Goal: Task Accomplishment & Management: Complete application form

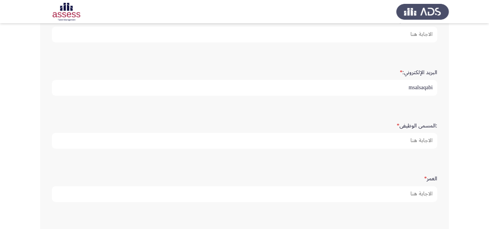
scroll to position [171, 0]
click at [389, 85] on input "msalsaqabi" at bounding box center [244, 88] width 385 height 16
type input "[EMAIL_ADDRESS][DOMAIN_NAME]"
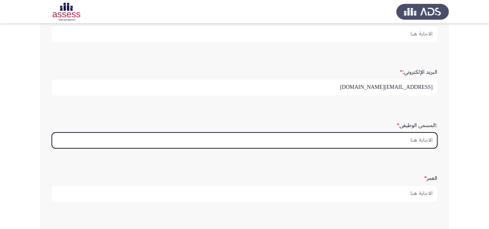
click at [398, 139] on input ":المسمى الوظيفى *" at bounding box center [244, 141] width 385 height 16
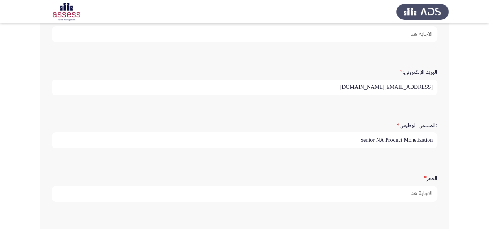
click at [329, 136] on input "Senior NA Product Monetization" at bounding box center [244, 141] width 385 height 16
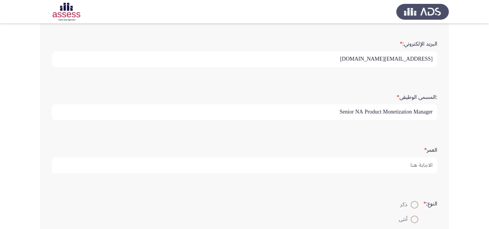
scroll to position [224, 0]
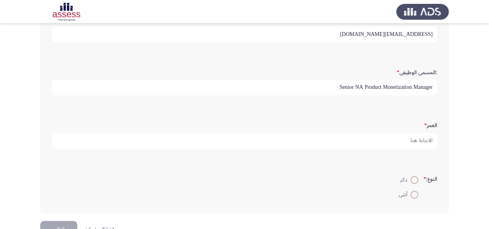
type input "Senior NA Product Monetization Manager"
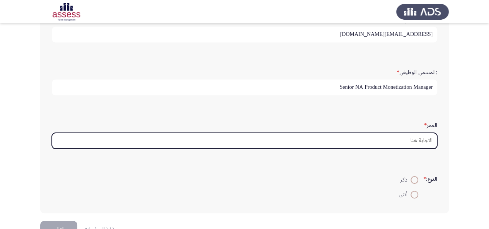
click at [389, 142] on input "العمر *" at bounding box center [244, 141] width 385 height 16
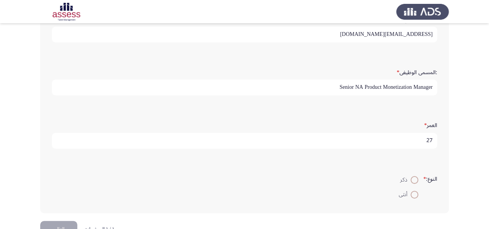
scroll to position [2, 0]
type input "27"
click at [414, 191] on span at bounding box center [414, 195] width 8 height 8
click at [414, 191] on input "أنثى" at bounding box center [414, 195] width 8 height 8
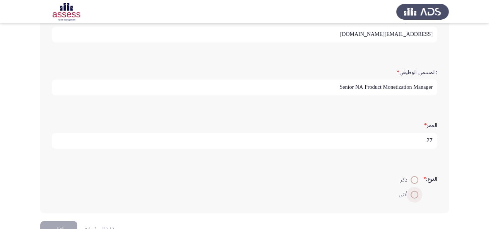
radio input "true"
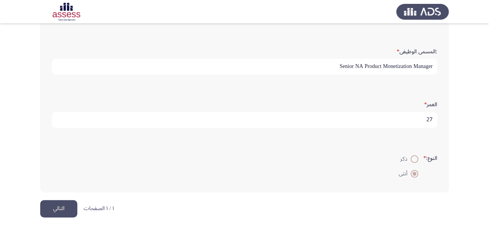
click at [61, 209] on button "التالي" at bounding box center [58, 208] width 37 height 17
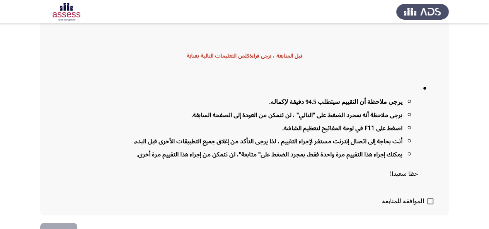
scroll to position [62, 0]
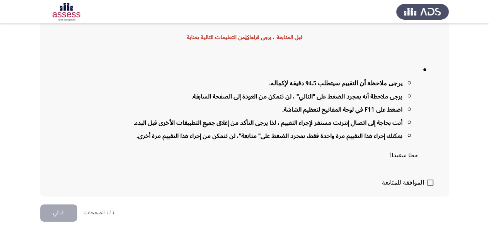
click at [374, 99] on strong "يرجى ملاحظة أنه بمجرد الضغط على "التالي" ، لن تتمكن من العودة إلى الصفحة السابق…" at bounding box center [296, 96] width 211 height 13
click at [431, 180] on span at bounding box center [430, 183] width 6 height 6
click at [430, 186] on input "الموافقة للمتابعة" at bounding box center [430, 186] width 0 height 0
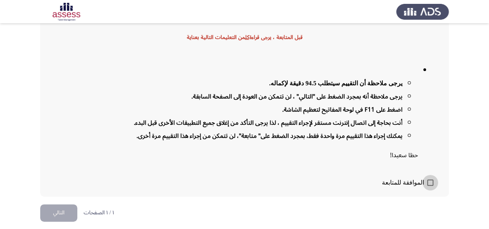
checkbox input "true"
click at [71, 211] on button "التالي" at bounding box center [58, 212] width 37 height 17
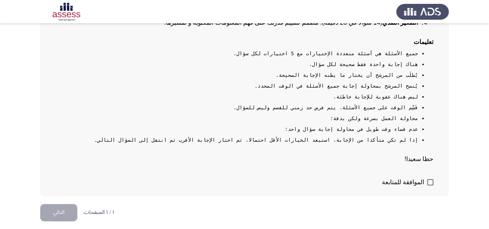
scroll to position [158, 0]
click at [396, 63] on li "هناك إجابة واحدة فقط صحيحة لكل سؤال." at bounding box center [237, 64] width 362 height 6
click at [386, 74] on li "يُطلَب من المرشح أن يختار ما يظنه الإجابة الصحيحة." at bounding box center [237, 75] width 362 height 6
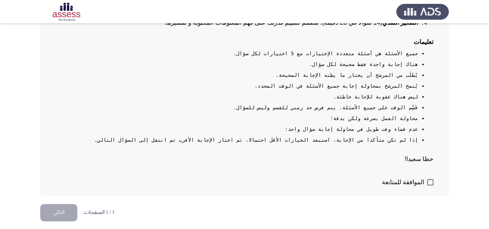
click at [386, 74] on li "يُطلَب من المرشح أن يختار ما يظنه الإجابة الصحيحة." at bounding box center [237, 75] width 362 height 6
click at [367, 80] on pre "التفكير المنطقي (14 سؤال في 17.5 دقيقة): مصمم لتقييم قدرتك على تحليل الأنماط وت…" at bounding box center [245, 80] width 378 height 166
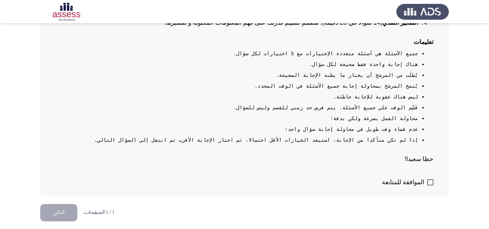
drag, startPoint x: 401, startPoint y: 82, endPoint x: 400, endPoint y: 78, distance: 4.0
click at [400, 78] on pre "التفكير المنطقي (14 سؤال في 17.5 دقيقة): مصمم لتقييم قدرتك على تحليل الأنماط وت…" at bounding box center [245, 80] width 378 height 166
click at [396, 74] on li "يُطلَب من المرشح أن يختار ما يظنه الإجابة الصحيحة." at bounding box center [237, 75] width 362 height 6
click at [396, 77] on li "يُطلَب من المرشح أن يختار ما يظنه الإجابة الصحيحة." at bounding box center [237, 75] width 362 height 6
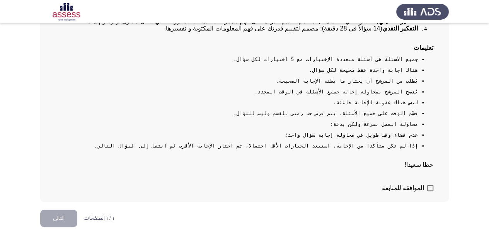
scroll to position [158, 0]
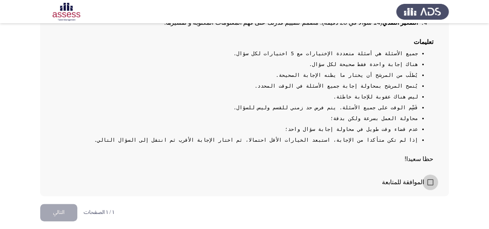
click at [431, 180] on span at bounding box center [430, 182] width 6 height 6
click at [430, 186] on input "الموافقة للمتابعة" at bounding box center [430, 186] width 0 height 0
checkbox input "true"
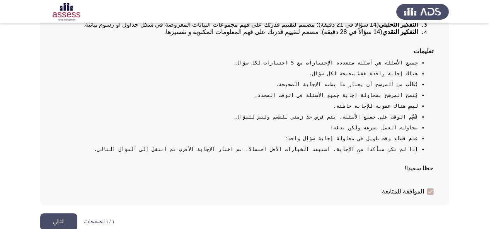
scroll to position [147, 0]
click at [58, 224] on button "التالي" at bounding box center [58, 221] width 37 height 17
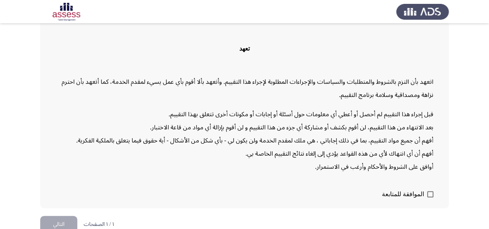
scroll to position [62, 0]
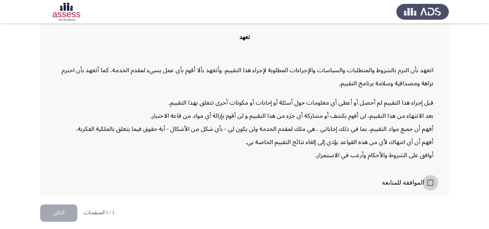
click at [430, 182] on span at bounding box center [430, 183] width 6 height 6
click at [430, 186] on input "الموافقة للمتابعة" at bounding box center [430, 186] width 0 height 0
checkbox input "true"
click at [51, 210] on button "التالي" at bounding box center [58, 212] width 37 height 17
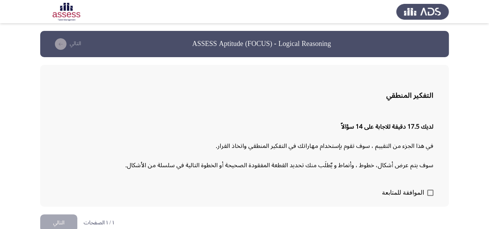
scroll to position [10, 0]
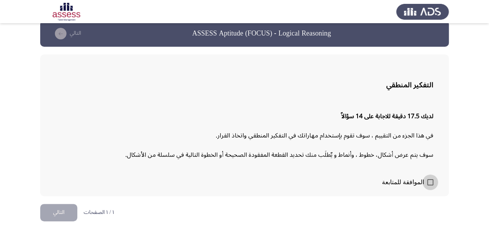
click at [431, 181] on span at bounding box center [430, 182] width 6 height 6
click at [430, 186] on input "الموافقة للمتابعة" at bounding box center [430, 186] width 0 height 0
checkbox input "true"
click at [58, 212] on button "التالي" at bounding box center [58, 212] width 37 height 17
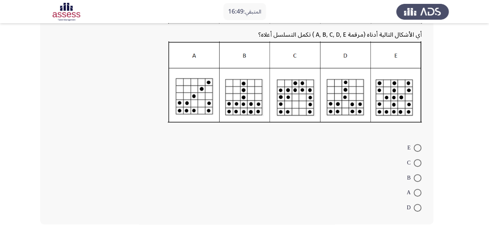
scroll to position [140, 0]
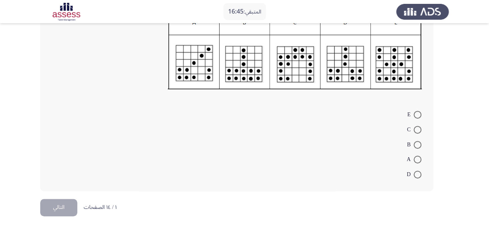
click at [418, 129] on span at bounding box center [418, 130] width 8 height 8
click at [418, 129] on input "C" at bounding box center [418, 130] width 8 height 8
radio input "true"
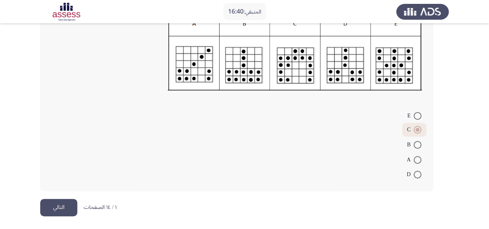
click at [65, 204] on button "التالي" at bounding box center [58, 207] width 37 height 17
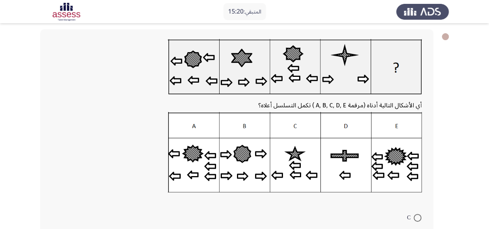
scroll to position [39, 0]
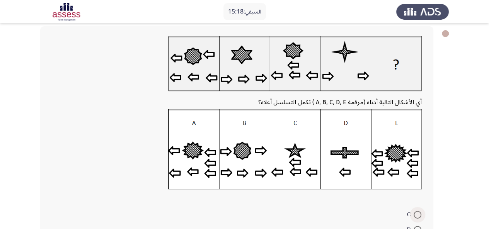
click at [416, 214] on span at bounding box center [418, 215] width 8 height 8
click at [416, 214] on input "C" at bounding box center [418, 215] width 8 height 8
radio input "true"
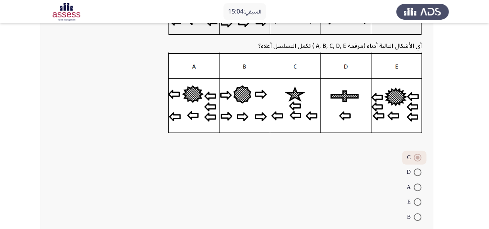
scroll to position [138, 0]
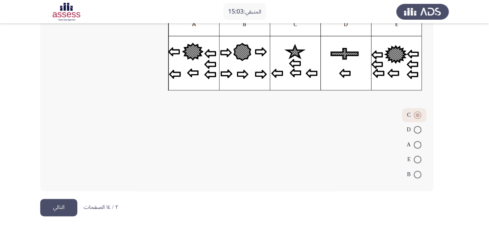
click at [51, 211] on button "التالي" at bounding box center [58, 207] width 37 height 17
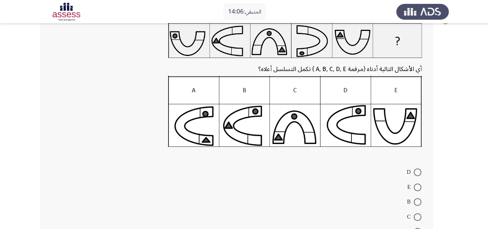
scroll to position [58, 0]
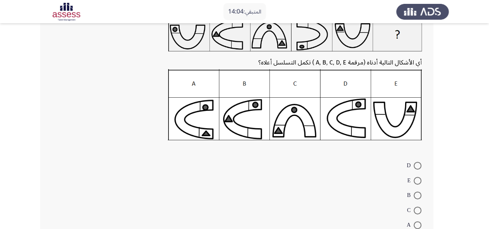
click at [415, 222] on span at bounding box center [418, 225] width 8 height 8
click at [415, 222] on input "A" at bounding box center [418, 225] width 8 height 8
radio input "true"
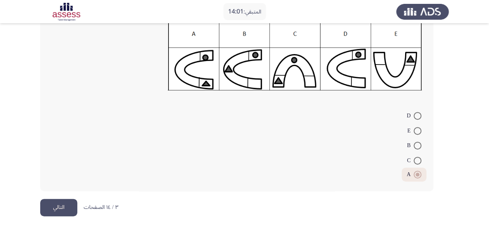
click at [56, 204] on button "التالي" at bounding box center [58, 207] width 37 height 17
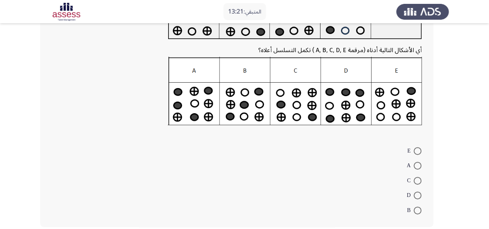
scroll to position [84, 0]
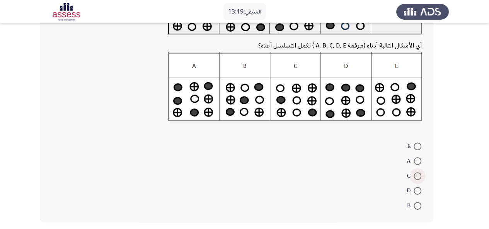
click at [417, 176] on span at bounding box center [418, 176] width 8 height 8
click at [417, 176] on input "C" at bounding box center [418, 176] width 8 height 8
radio input "true"
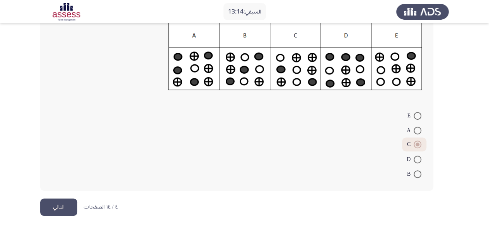
click at [54, 208] on button "التالي" at bounding box center [58, 207] width 37 height 17
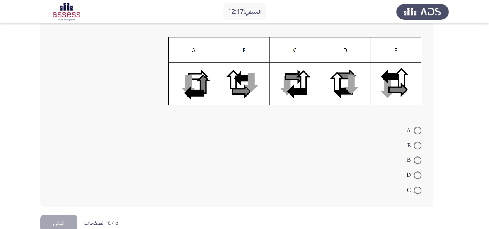
scroll to position [96, 0]
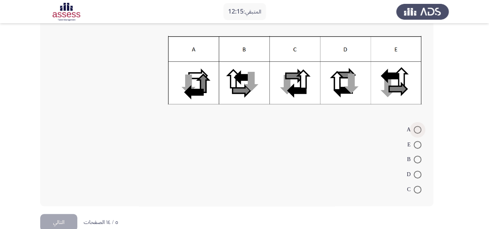
click at [417, 130] on span at bounding box center [418, 130] width 8 height 8
click at [417, 130] on input "A" at bounding box center [418, 130] width 8 height 8
radio input "true"
click at [53, 221] on button "التالي" at bounding box center [58, 221] width 37 height 17
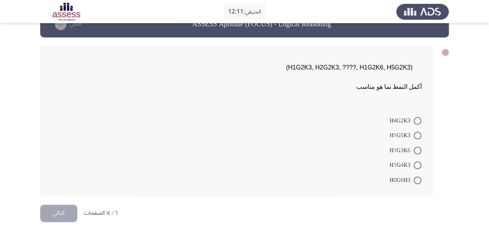
scroll to position [20, 0]
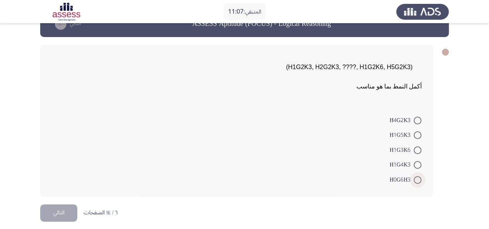
click at [418, 178] on span at bounding box center [418, 180] width 8 height 8
click at [418, 178] on input "H0G6H3" at bounding box center [418, 180] width 8 height 8
radio input "true"
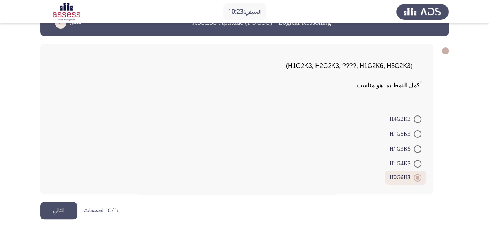
scroll to position [21, 0]
click at [415, 121] on span at bounding box center [418, 120] width 8 height 8
click at [415, 121] on input "H4G2K3" at bounding box center [418, 120] width 8 height 8
radio input "true"
click at [56, 211] on button "التالي" at bounding box center [58, 211] width 37 height 17
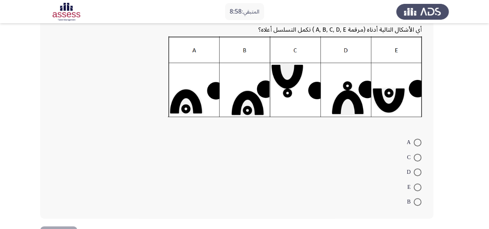
scroll to position [139, 0]
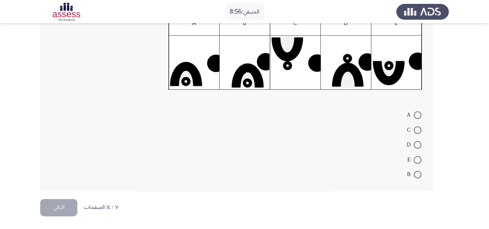
click at [418, 154] on mat-radio-button "E" at bounding box center [414, 159] width 24 height 15
click at [415, 158] on span at bounding box center [418, 160] width 8 height 8
click at [415, 158] on input "E" at bounding box center [418, 160] width 8 height 8
radio input "true"
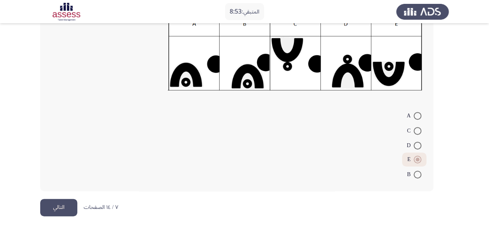
click at [63, 204] on button "التالي" at bounding box center [58, 207] width 37 height 17
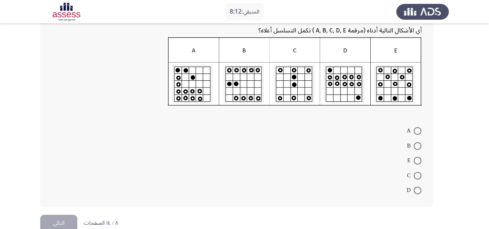
scroll to position [99, 0]
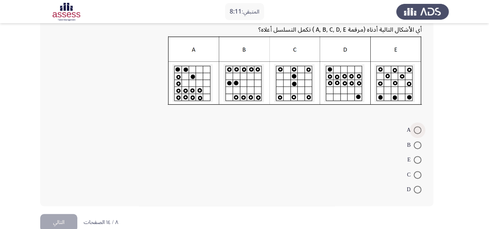
click at [417, 128] on span at bounding box center [418, 130] width 8 height 8
click at [417, 128] on input "A" at bounding box center [418, 130] width 8 height 8
radio input "true"
click at [54, 217] on button "التالي" at bounding box center [58, 221] width 37 height 17
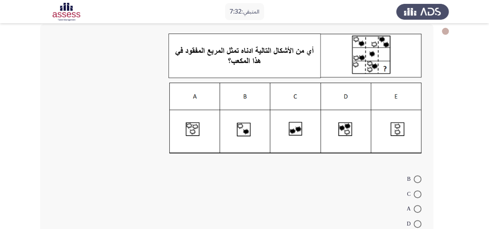
scroll to position [54, 0]
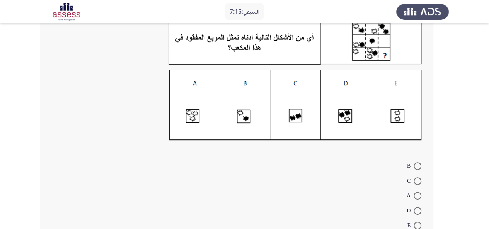
click at [417, 225] on span at bounding box center [418, 226] width 8 height 8
click at [417, 225] on input "E" at bounding box center [418, 226] width 8 height 8
radio input "true"
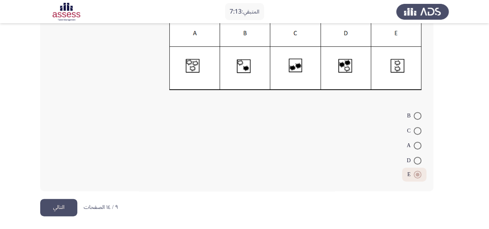
click at [69, 205] on button "التالي" at bounding box center [58, 207] width 37 height 17
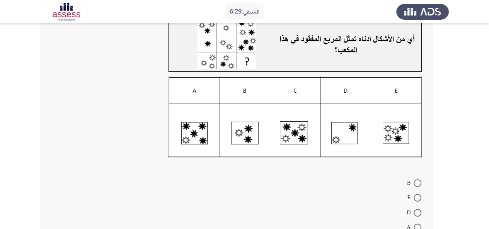
scroll to position [72, 0]
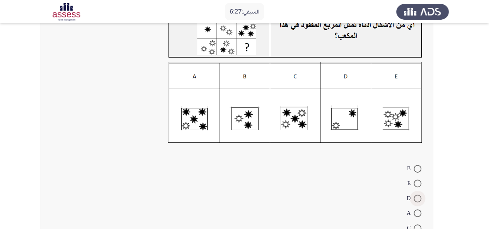
click at [417, 196] on span at bounding box center [418, 199] width 8 height 8
click at [417, 196] on input "D" at bounding box center [418, 199] width 8 height 8
radio input "true"
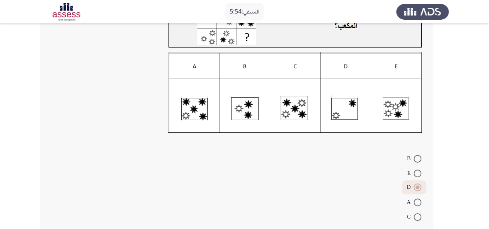
scroll to position [125, 0]
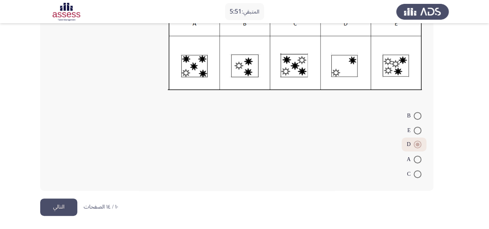
click at [59, 208] on button "التالي" at bounding box center [58, 207] width 37 height 17
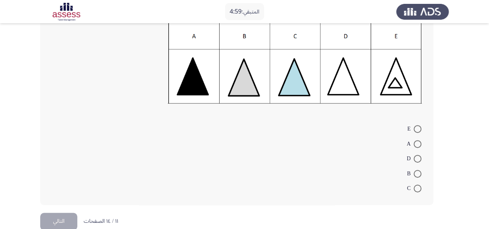
scroll to position [126, 0]
click at [415, 143] on span at bounding box center [418, 144] width 8 height 8
click at [415, 143] on input "A" at bounding box center [418, 144] width 8 height 8
radio input "true"
click at [416, 158] on span at bounding box center [418, 158] width 8 height 8
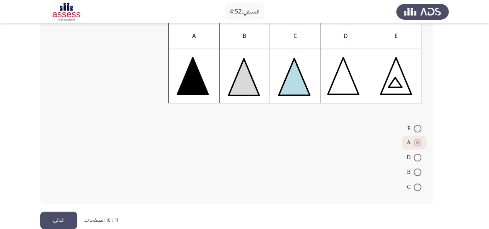
click at [416, 158] on input "D" at bounding box center [418, 158] width 8 height 8
radio input "true"
click at [48, 215] on button "التالي" at bounding box center [58, 220] width 37 height 17
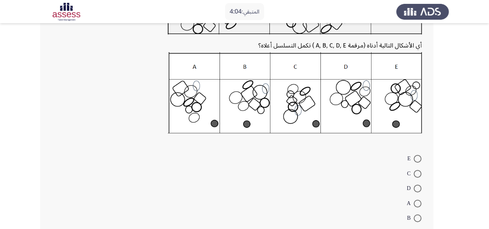
scroll to position [72, 0]
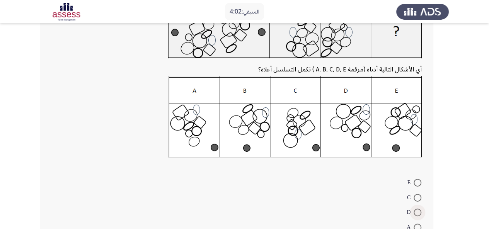
click at [416, 209] on span at bounding box center [418, 213] width 8 height 8
click at [416, 209] on input "D" at bounding box center [418, 213] width 8 height 8
radio input "true"
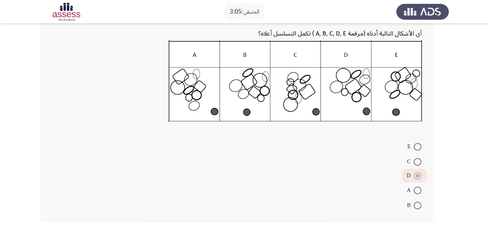
scroll to position [139, 0]
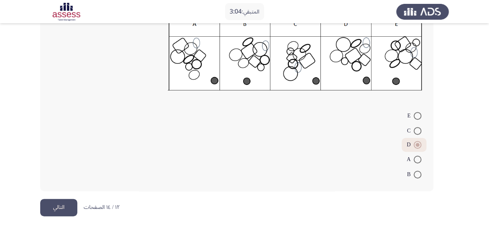
click at [73, 202] on button "التالي" at bounding box center [58, 207] width 37 height 17
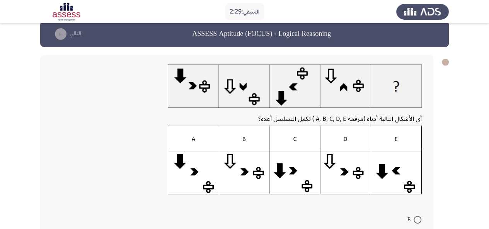
scroll to position [69, 0]
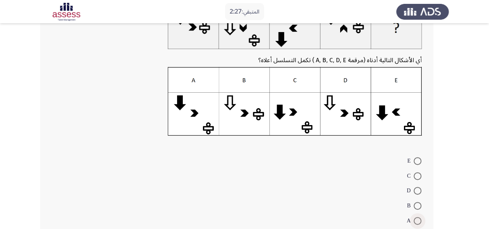
click at [418, 221] on span at bounding box center [418, 221] width 8 height 8
click at [418, 221] on input "A" at bounding box center [418, 221] width 8 height 8
radio input "true"
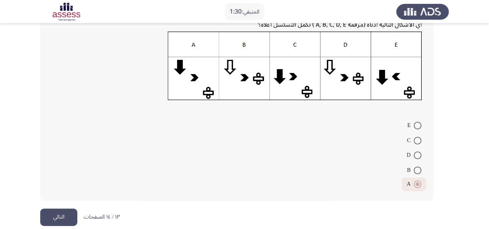
scroll to position [114, 0]
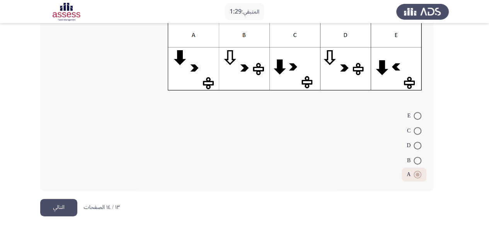
click at [63, 206] on button "التالي" at bounding box center [58, 207] width 37 height 17
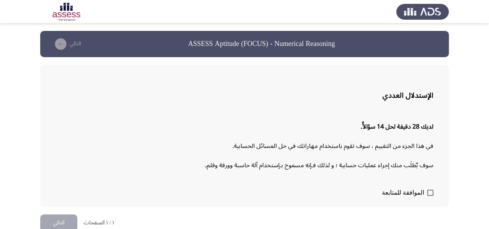
scroll to position [10, 0]
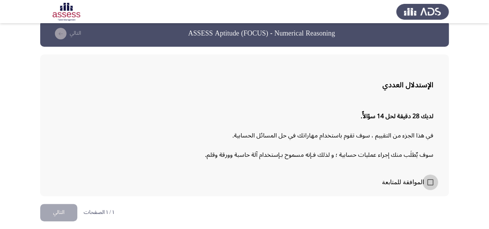
click at [431, 182] on span at bounding box center [430, 182] width 6 height 6
click at [430, 186] on input "الموافقة للمتابعة" at bounding box center [430, 186] width 0 height 0
checkbox input "true"
click at [49, 213] on button "التالي" at bounding box center [58, 212] width 37 height 17
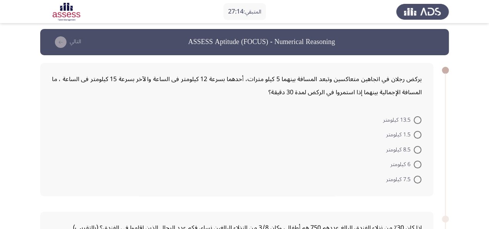
scroll to position [0, 0]
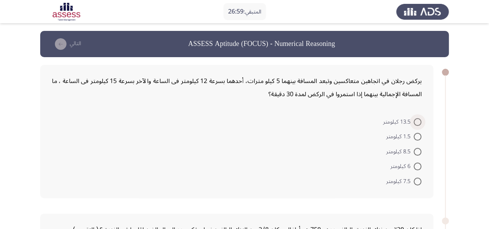
click at [415, 119] on span at bounding box center [418, 122] width 8 height 8
click at [415, 119] on input "13.5 كيلومتر" at bounding box center [418, 122] width 8 height 8
radio input "true"
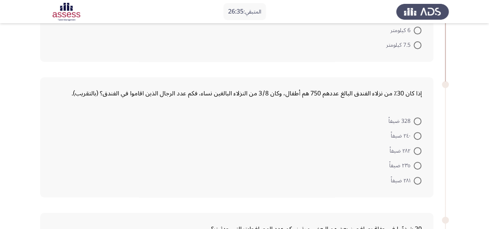
scroll to position [132, 0]
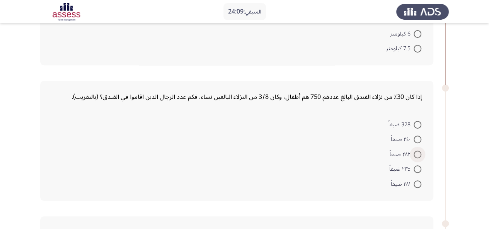
click at [418, 153] on span at bounding box center [418, 155] width 8 height 8
click at [418, 153] on input "٢٨٢ ضيفاً" at bounding box center [418, 155] width 8 height 8
radio input "true"
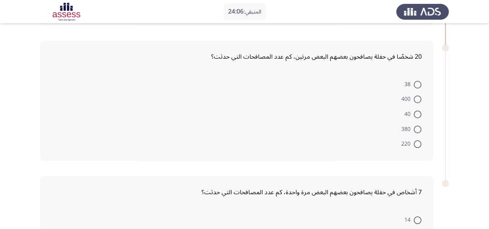
scroll to position [306, 0]
click at [417, 100] on span at bounding box center [418, 100] width 8 height 8
click at [417, 100] on input "400" at bounding box center [418, 100] width 8 height 8
radio input "true"
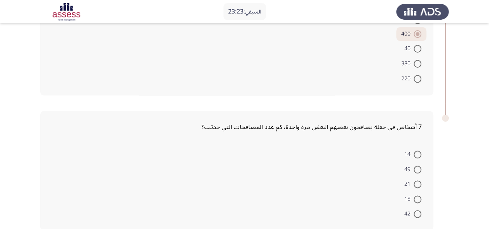
scroll to position [371, 0]
click at [419, 150] on span at bounding box center [418, 154] width 8 height 8
click at [419, 150] on input "14" at bounding box center [418, 154] width 8 height 8
radio input "true"
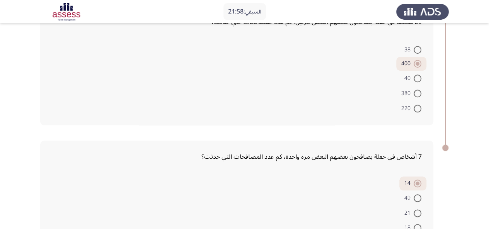
scroll to position [339, 0]
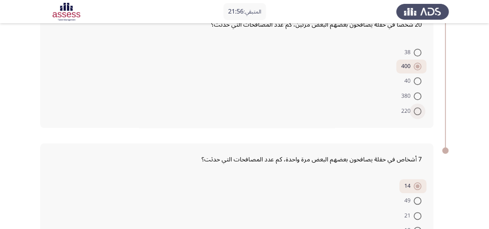
click at [415, 109] on span at bounding box center [418, 111] width 8 height 8
click at [415, 109] on input "220" at bounding box center [418, 111] width 8 height 8
radio input "true"
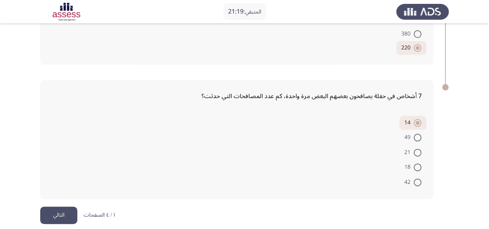
scroll to position [408, 0]
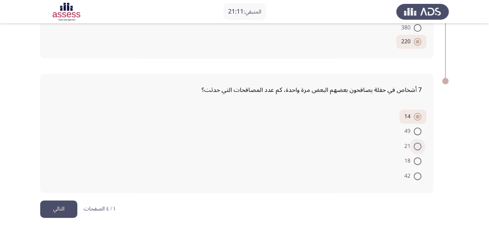
click at [418, 143] on span at bounding box center [418, 147] width 8 height 8
click at [418, 143] on input "21" at bounding box center [418, 147] width 8 height 8
radio input "true"
click at [60, 206] on button "التالي" at bounding box center [58, 209] width 37 height 17
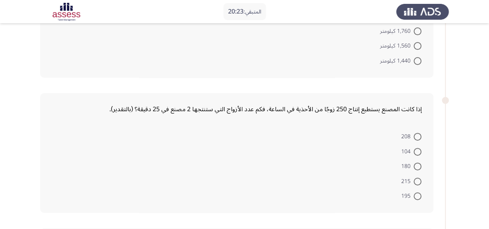
scroll to position [121, 0]
click at [417, 150] on span at bounding box center [418, 152] width 8 height 8
click at [417, 150] on input "104" at bounding box center [418, 152] width 8 height 8
radio input "true"
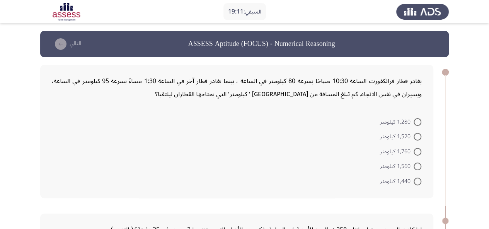
scroll to position [26, 0]
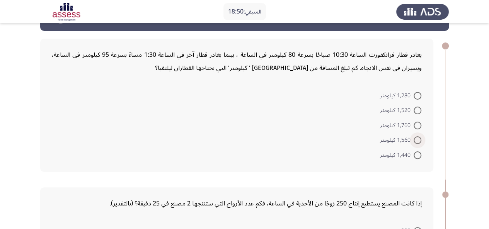
click at [417, 138] on span at bounding box center [418, 140] width 8 height 8
click at [417, 138] on input "1,560 كيلومتر" at bounding box center [418, 140] width 8 height 8
radio input "true"
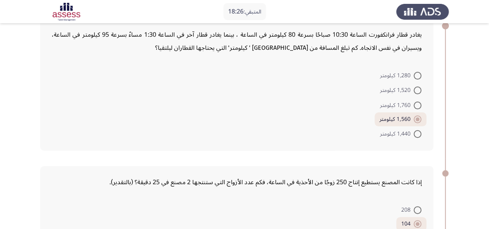
scroll to position [39, 0]
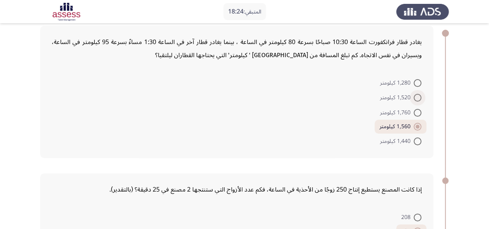
click at [414, 99] on span at bounding box center [418, 98] width 8 height 8
click at [414, 99] on input "1,520 كيلومتر" at bounding box center [418, 98] width 8 height 8
radio input "true"
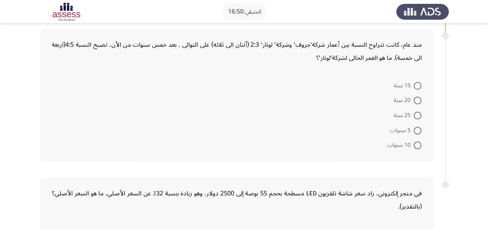
scroll to position [318, 0]
click at [419, 145] on span at bounding box center [418, 145] width 8 height 8
click at [419, 145] on input "10 سنوات" at bounding box center [418, 145] width 8 height 8
radio input "true"
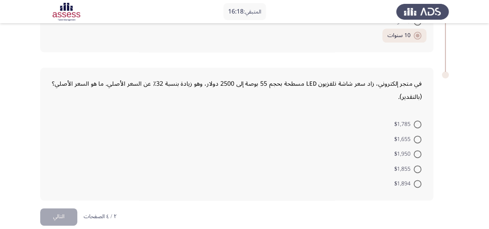
scroll to position [428, 0]
click at [421, 122] on span at bounding box center [418, 124] width 8 height 8
click at [421, 122] on input "$1,785" at bounding box center [418, 124] width 8 height 8
radio input "true"
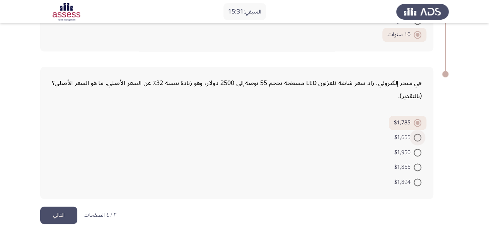
click at [420, 134] on span at bounding box center [418, 138] width 8 height 8
click at [420, 134] on input "$1,655" at bounding box center [418, 138] width 8 height 8
radio input "true"
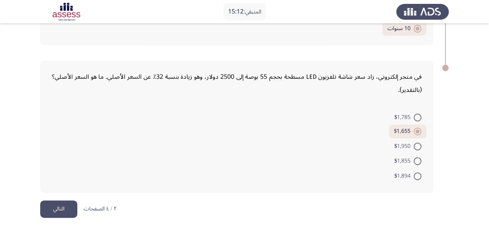
click at [67, 209] on button "التالي" at bounding box center [58, 209] width 37 height 17
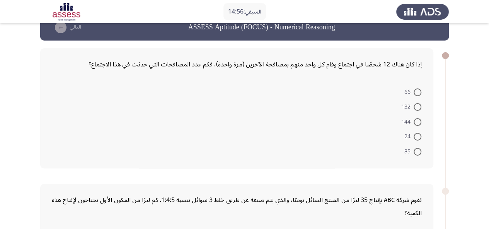
scroll to position [17, 0]
click at [208, 60] on div "إذا كان هناك 12 شخصًا في اجتماع وقام كل واحد منهم بمصافحة الآخرين (مرة واحدة)، …" at bounding box center [237, 64] width 370 height 13
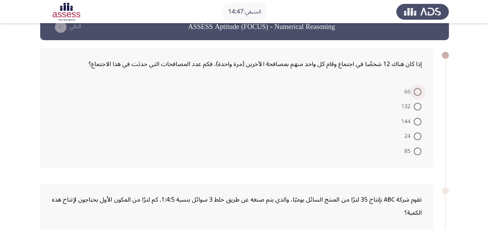
click at [419, 94] on span at bounding box center [418, 92] width 8 height 8
click at [419, 94] on input "66" at bounding box center [418, 92] width 8 height 8
radio input "true"
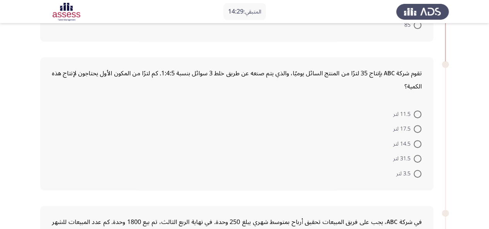
scroll to position [142, 0]
click at [416, 116] on span at bounding box center [418, 115] width 8 height 8
click at [416, 116] on input "11.5 لتر" at bounding box center [418, 115] width 8 height 8
radio input "true"
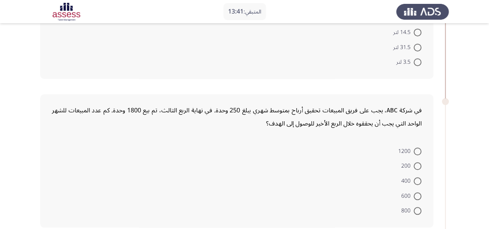
scroll to position [251, 0]
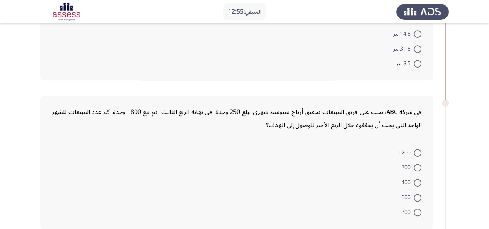
click at [420, 149] on span at bounding box center [418, 153] width 8 height 8
click at [420, 149] on input "1200" at bounding box center [418, 153] width 8 height 8
radio input "true"
click at [414, 180] on span at bounding box center [418, 182] width 8 height 8
click at [414, 180] on input "400" at bounding box center [418, 182] width 8 height 8
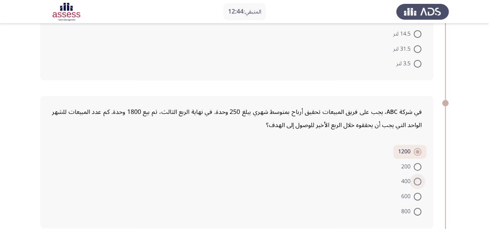
radio input "true"
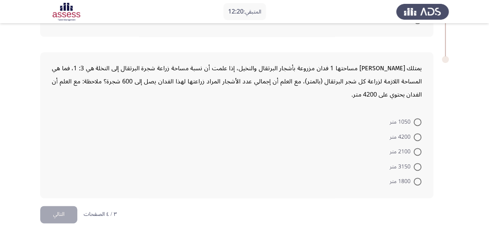
scroll to position [448, 0]
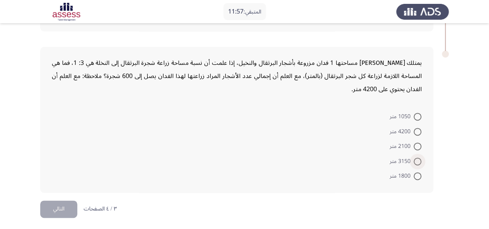
click at [419, 158] on span at bounding box center [418, 162] width 8 height 8
click at [419, 158] on input "3150 متر" at bounding box center [418, 162] width 8 height 8
radio input "true"
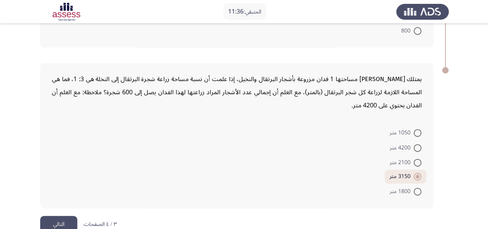
scroll to position [448, 0]
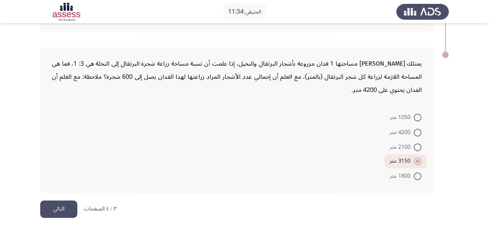
click at [57, 204] on button "التالي" at bounding box center [58, 209] width 37 height 17
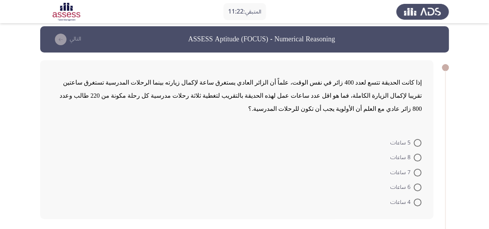
scroll to position [5, 0]
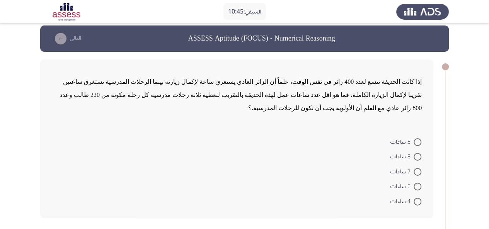
click at [402, 95] on span "إذا كانت الحديقة تتسع لعدد 400 زائر في نفس الوقت، علماً أن الزائر العادي يستغرق…" at bounding box center [241, 94] width 362 height 33
click at [415, 138] on span at bounding box center [418, 142] width 8 height 8
click at [415, 138] on input "5 ساعات" at bounding box center [418, 142] width 8 height 8
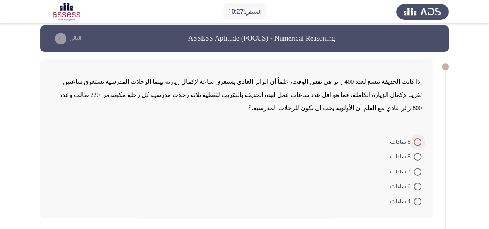
radio input "true"
click at [418, 182] on span at bounding box center [418, 186] width 8 height 8
click at [418, 182] on input "6 ساعات" at bounding box center [418, 186] width 8 height 8
radio input "true"
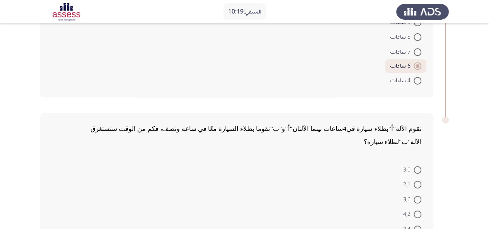
scroll to position [124, 0]
click at [417, 211] on span at bounding box center [418, 215] width 8 height 8
click at [417, 211] on input "4,2" at bounding box center [418, 215] width 8 height 8
radio input "true"
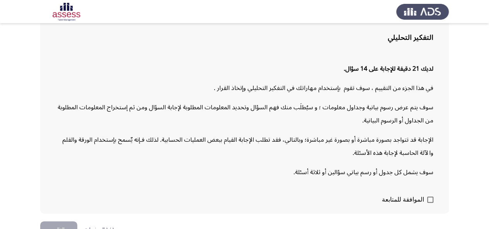
scroll to position [75, 0]
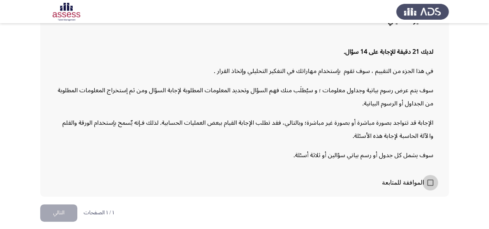
click at [429, 184] on span at bounding box center [430, 183] width 6 height 6
click at [430, 186] on input "الموافقة للمتابعة" at bounding box center [430, 186] width 0 height 0
checkbox input "true"
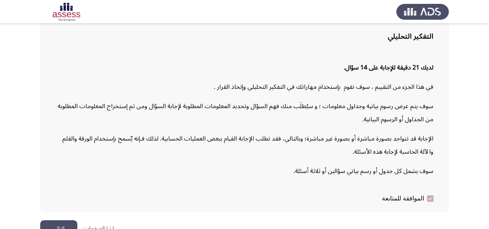
scroll to position [75, 0]
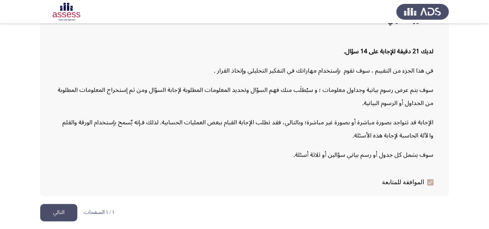
click at [55, 216] on button "التالي" at bounding box center [58, 212] width 37 height 17
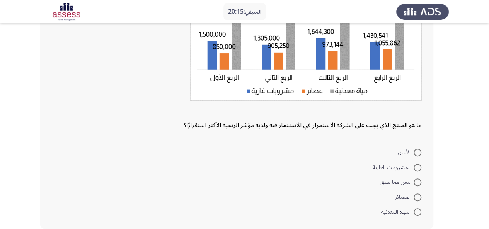
scroll to position [114, 0]
click at [417, 195] on span at bounding box center [418, 197] width 8 height 8
click at [417, 195] on input "العصائر" at bounding box center [418, 197] width 8 height 8
radio input "true"
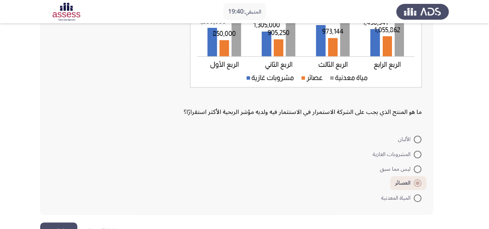
scroll to position [150, 0]
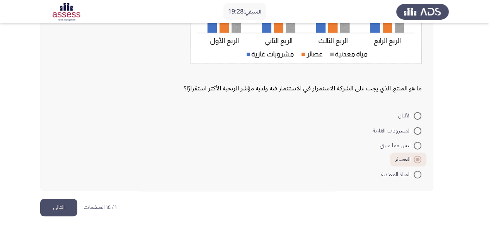
click at [61, 200] on button "التالي" at bounding box center [58, 207] width 37 height 17
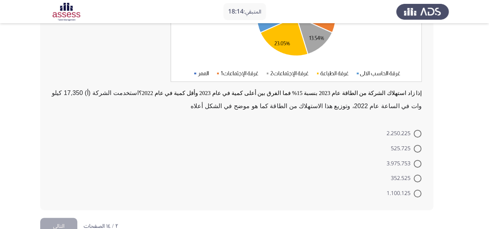
scroll to position [126, 0]
click at [418, 163] on span at bounding box center [418, 163] width 8 height 8
click at [418, 163] on input "3.975.753" at bounding box center [418, 163] width 8 height 8
radio input "true"
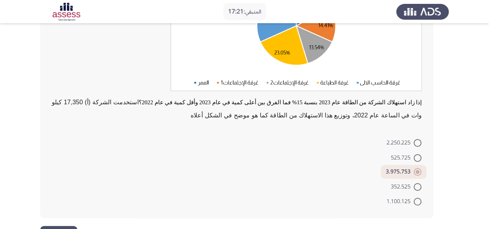
scroll to position [143, 0]
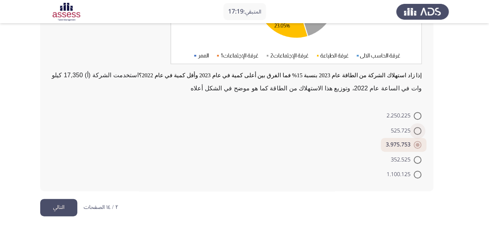
click at [418, 132] on span at bounding box center [418, 131] width 8 height 8
click at [418, 132] on input "525.725" at bounding box center [418, 131] width 8 height 8
radio input "true"
click at [48, 206] on button "التالي" at bounding box center [58, 207] width 37 height 17
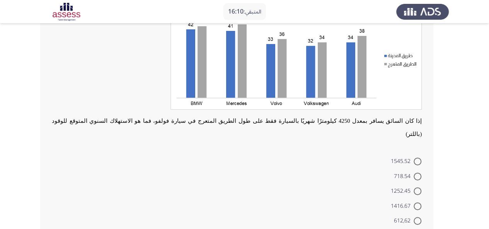
scroll to position [85, 0]
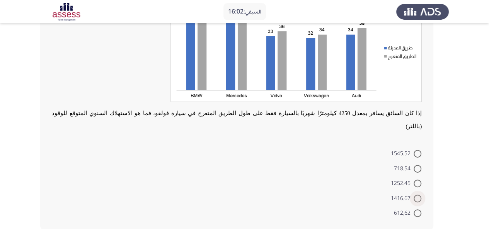
click at [416, 195] on span at bounding box center [418, 199] width 8 height 8
click at [416, 195] on input "1416.67" at bounding box center [418, 199] width 8 height 8
radio input "true"
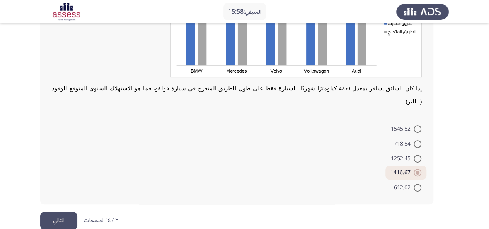
click at [66, 212] on button "التالي" at bounding box center [58, 220] width 37 height 17
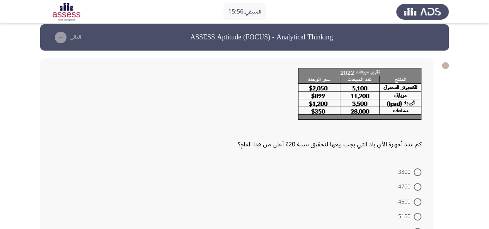
scroll to position [7, 0]
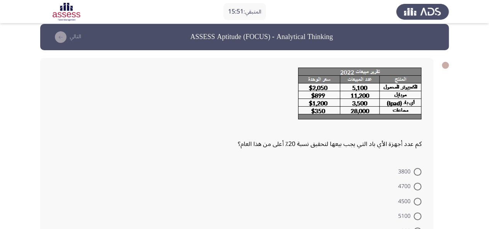
click at [374, 147] on div "كم عدد أجهزة الأي باد التي يجب بيعها لتحقيق نسبة 20٪ أعلى من هذا العام؟" at bounding box center [237, 109] width 370 height 83
click at [309, 147] on div "كم عدد أجهزة الأي باد التي يجب بيعها لتحقيق نسبة 20٪ أعلى من هذا العام؟" at bounding box center [237, 109] width 370 height 83
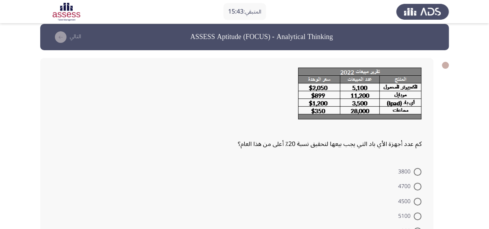
click at [343, 141] on div "كم عدد أجهزة الأي باد التي يجب بيعها لتحقيق نسبة 20٪ أعلى من هذا العام؟" at bounding box center [237, 109] width 370 height 83
click at [307, 147] on div "كم عدد أجهزة الأي باد التي يجب بيعها لتحقيق نسبة 20٪ أعلى من هذا العام؟" at bounding box center [237, 109] width 370 height 83
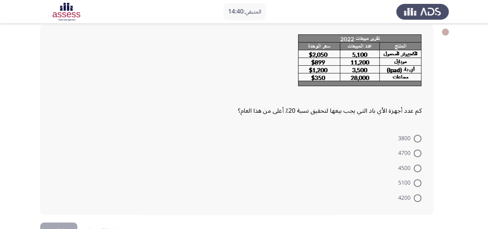
scroll to position [41, 0]
click at [416, 197] on span at bounding box center [418, 198] width 8 height 8
click at [416, 197] on input "4200" at bounding box center [418, 198] width 8 height 8
radio input "true"
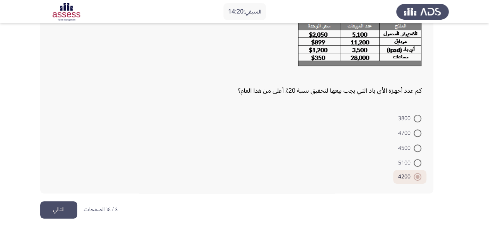
scroll to position [63, 0]
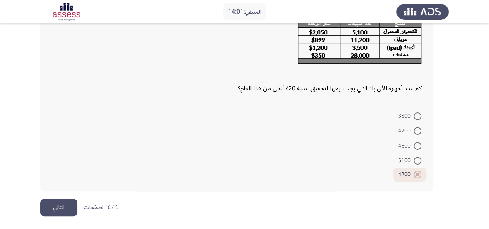
click at [56, 209] on button "التالي" at bounding box center [58, 207] width 37 height 17
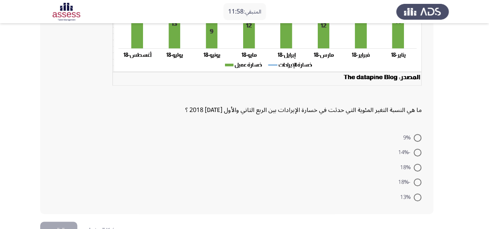
scroll to position [162, 0]
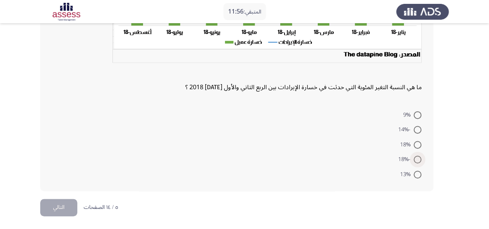
click at [418, 158] on span at bounding box center [418, 160] width 8 height 8
click at [418, 158] on input "-18%" at bounding box center [418, 160] width 8 height 8
radio input "true"
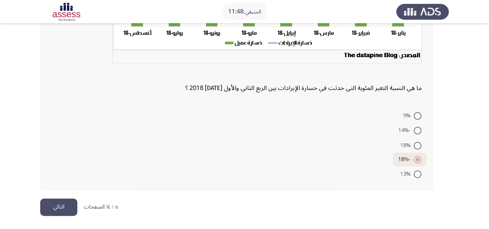
click at [60, 209] on button "التالي" at bounding box center [58, 207] width 37 height 17
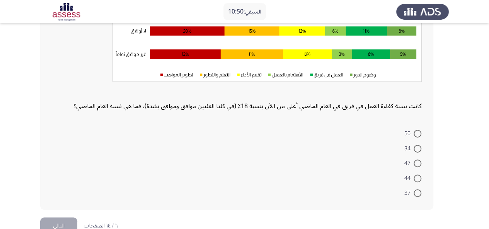
scroll to position [159, 0]
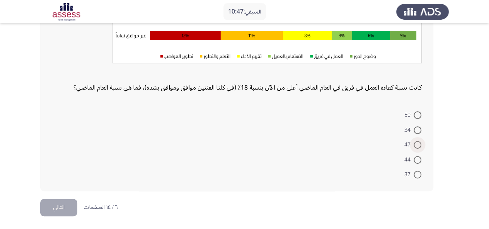
click at [417, 145] on span at bounding box center [418, 145] width 8 height 8
click at [417, 145] on input "47" at bounding box center [418, 145] width 8 height 8
radio input "true"
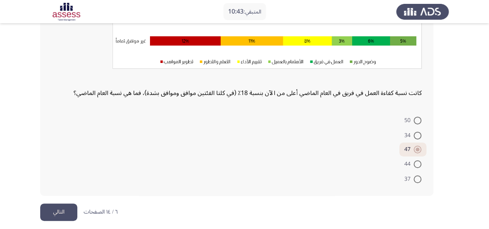
scroll to position [154, 0]
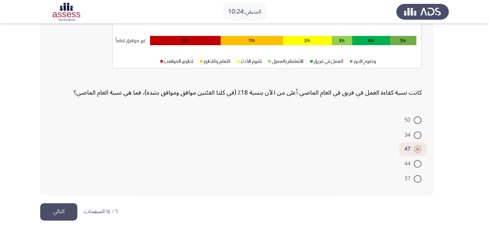
click at [63, 211] on button "التالي" at bounding box center [58, 211] width 37 height 17
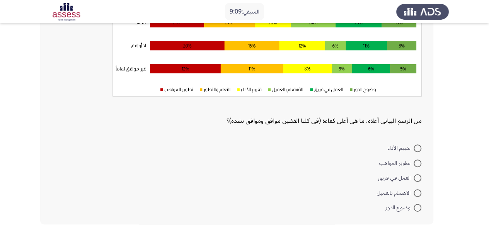
scroll to position [148, 0]
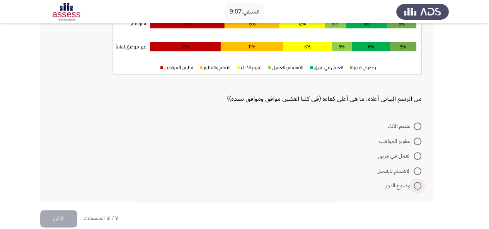
click at [416, 185] on span at bounding box center [418, 186] width 8 height 8
click at [416, 185] on input "وضوح الدور" at bounding box center [418, 186] width 8 height 8
radio input "true"
click at [60, 218] on button "التالي" at bounding box center [58, 217] width 37 height 17
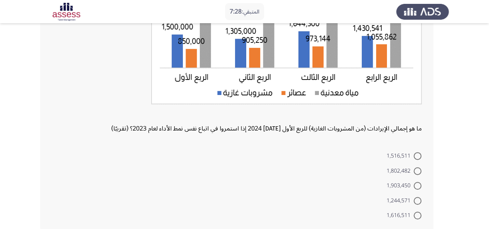
scroll to position [132, 0]
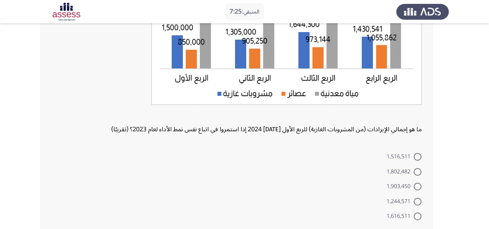
click at [417, 153] on span at bounding box center [418, 157] width 8 height 8
click at [417, 153] on input "1,516,511" at bounding box center [418, 157] width 8 height 8
radio input "true"
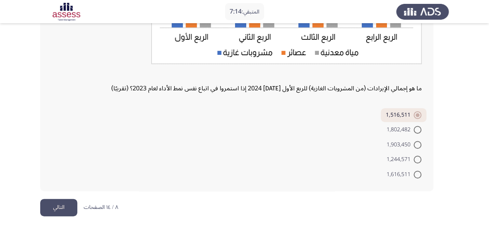
click at [54, 206] on button "التالي" at bounding box center [58, 207] width 37 height 17
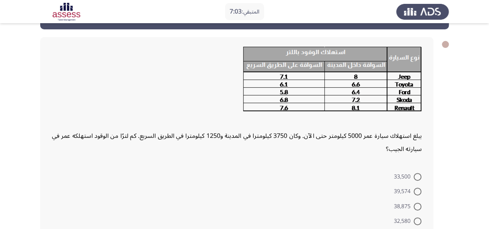
scroll to position [28, 0]
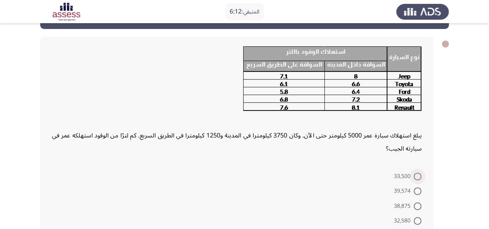
click at [414, 175] on span at bounding box center [418, 177] width 8 height 8
click at [414, 175] on input "33,500" at bounding box center [418, 177] width 8 height 8
radio input "true"
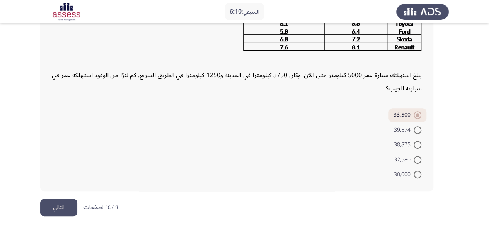
click at [53, 207] on button "التالي" at bounding box center [58, 207] width 37 height 17
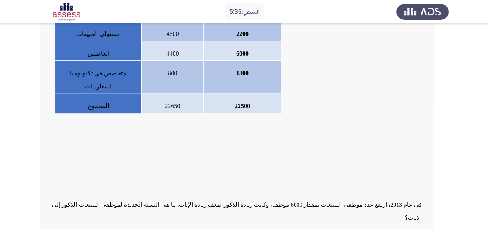
scroll to position [270, 0]
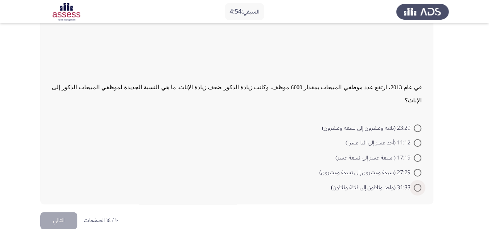
click at [417, 184] on span at bounding box center [418, 188] width 8 height 8
click at [417, 184] on input "31:33 (واحد وثلاثون إلى ثلاثة وثلاثون)" at bounding box center [418, 188] width 8 height 8
radio input "true"
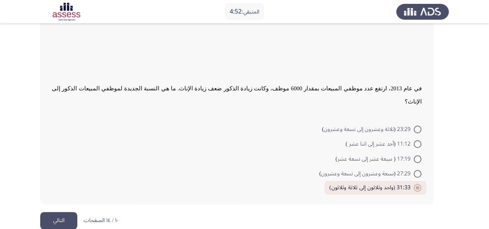
click at [46, 212] on button "التالي" at bounding box center [58, 220] width 37 height 17
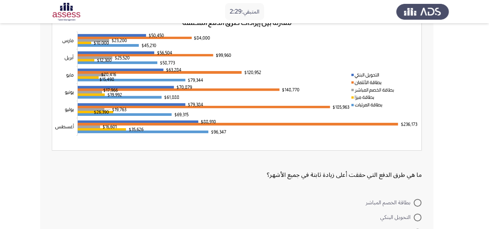
scroll to position [137, 0]
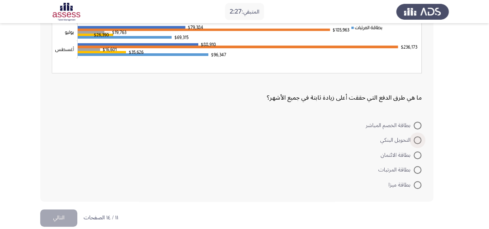
click at [415, 142] on span at bounding box center [418, 140] width 8 height 8
click at [415, 142] on input "التحويل البنكي" at bounding box center [418, 140] width 8 height 8
radio input "true"
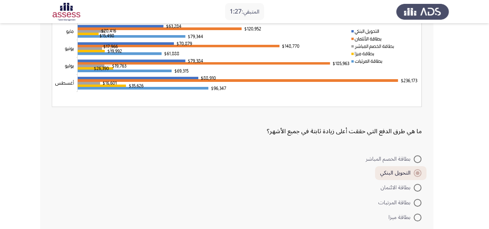
scroll to position [104, 0]
click at [419, 201] on span at bounding box center [418, 203] width 8 height 8
click at [419, 201] on input "بطاقة المرتبات" at bounding box center [418, 203] width 8 height 8
radio input "true"
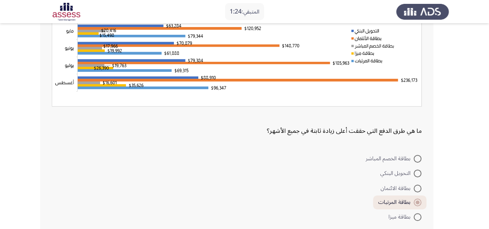
scroll to position [146, 0]
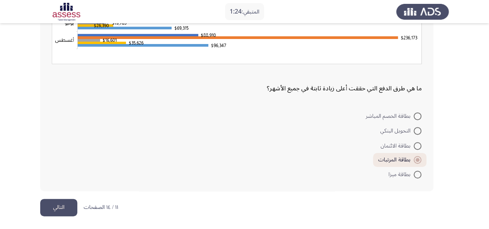
click at [55, 207] on button "التالي" at bounding box center [58, 207] width 37 height 17
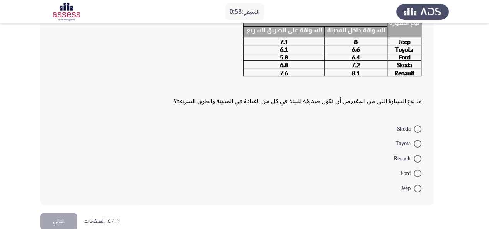
scroll to position [77, 0]
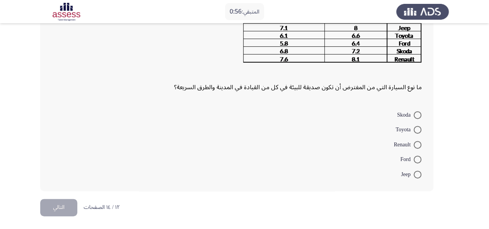
click at [417, 161] on span at bounding box center [418, 160] width 8 height 8
click at [417, 161] on input "Ford" at bounding box center [418, 160] width 8 height 8
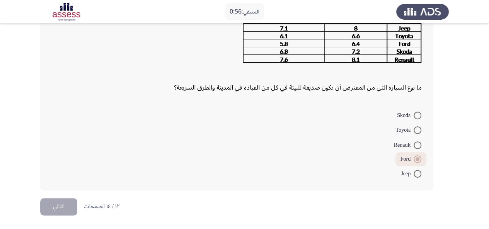
scroll to position [75, 0]
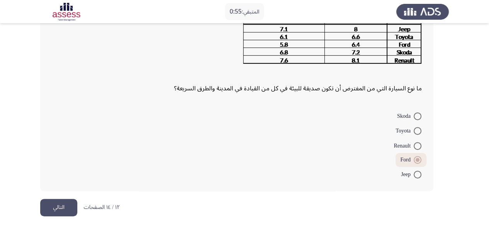
click at [57, 208] on button "التالي" at bounding box center [58, 207] width 37 height 17
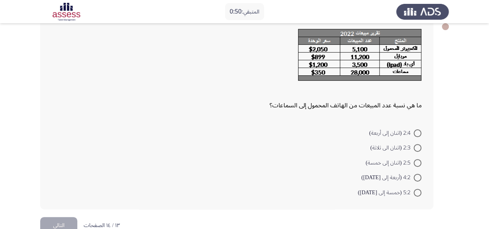
scroll to position [43, 0]
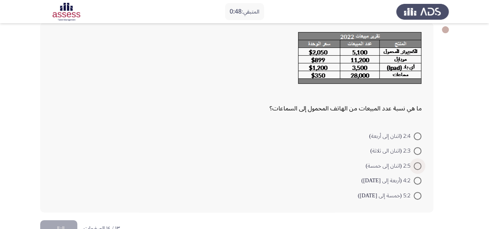
click at [417, 167] on span at bounding box center [418, 166] width 8 height 8
click at [417, 167] on input "2:5 (اثنان إلى خمسة)" at bounding box center [418, 166] width 8 height 8
radio input "true"
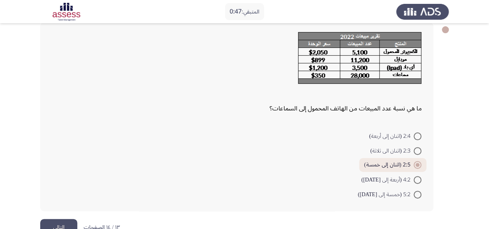
scroll to position [63, 0]
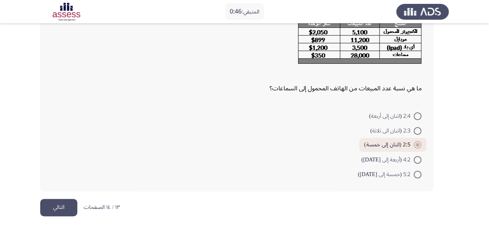
click at [52, 210] on button "التالي" at bounding box center [58, 207] width 37 height 17
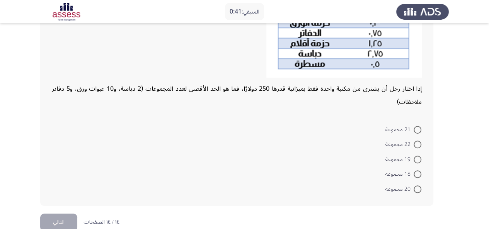
scroll to position [194, 0]
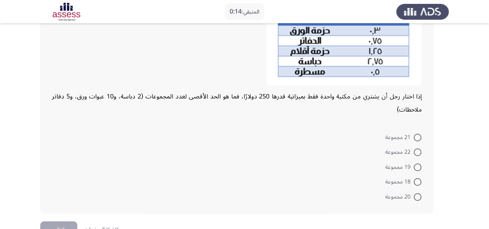
scroll to position [190, 0]
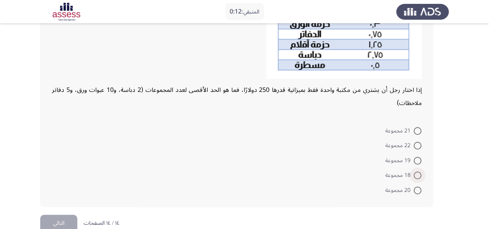
click at [420, 177] on span at bounding box center [418, 176] width 8 height 8
click at [420, 177] on input "18 مجموعة" at bounding box center [418, 176] width 8 height 8
radio input "true"
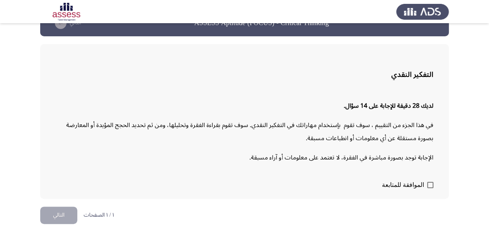
scroll to position [24, 0]
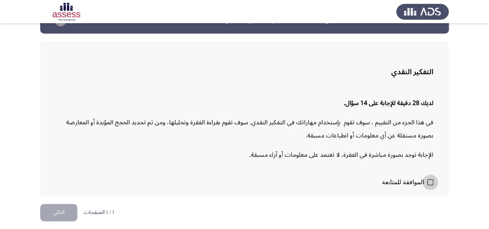
click at [429, 180] on span at bounding box center [430, 182] width 6 height 6
click at [430, 186] on input "الموافقة للمتابعة" at bounding box center [430, 186] width 0 height 0
checkbox input "true"
click at [59, 211] on button "التالي" at bounding box center [58, 212] width 37 height 17
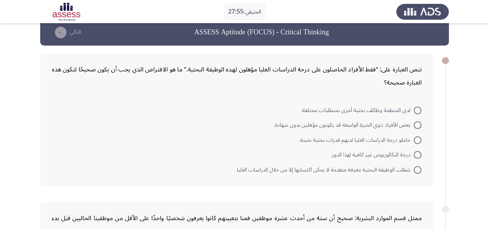
scroll to position [0, 0]
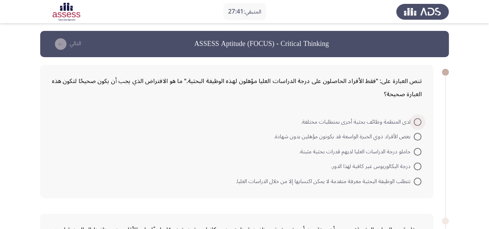
click at [419, 120] on span at bounding box center [418, 122] width 8 height 8
click at [419, 120] on input "لدى المنظمة وظائف بحثية أخرى بمتطلبات مختلفة." at bounding box center [418, 122] width 8 height 8
radio input "true"
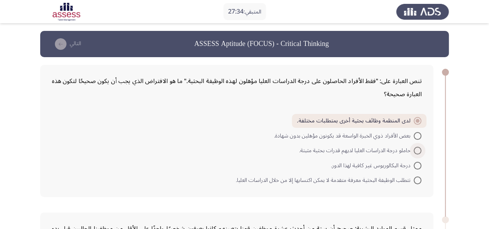
click at [415, 148] on span at bounding box center [418, 151] width 8 height 8
click at [415, 148] on input "حاملو درجة الدراسات العليا لديهم قدرات بحثية مثبتة." at bounding box center [418, 151] width 8 height 8
radio input "true"
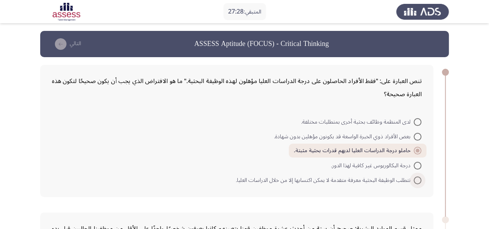
click at [417, 179] on span at bounding box center [418, 181] width 8 height 8
click at [417, 179] on input "تتطلب الوظيفة البحثية معرفة متقدمة لا يمكن اكتسابها إلا من خلال الدراسات العليا." at bounding box center [418, 181] width 8 height 8
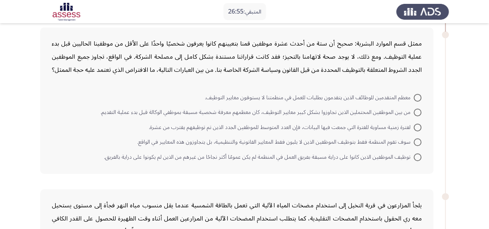
scroll to position [185, 0]
click at [417, 102] on span at bounding box center [418, 98] width 8 height 8
click at [417, 102] on input "معظم المتقدمين للوظائف الذين يتقدمون بطلبات للعمل في منظمتنا لا يستوفون معايير …" at bounding box center [418, 98] width 8 height 8
radio input "true"
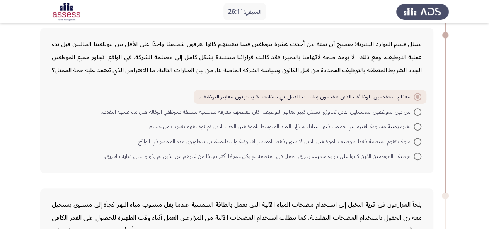
click at [418, 116] on span at bounding box center [418, 112] width 8 height 8
click at [418, 116] on input "من بين الموظفين المحتملين الذين تجاوزوا بشكل كبير معايير التوظيف، كان معظمهم مع…" at bounding box center [418, 112] width 8 height 8
radio input "true"
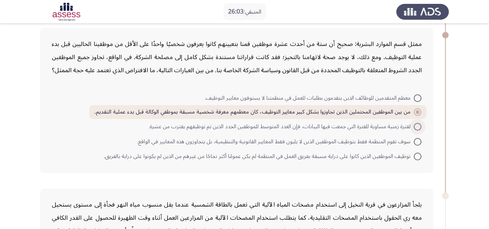
click at [414, 131] on span at bounding box center [418, 127] width 8 height 8
click at [414, 131] on input "لفترة زمنية مساوية للفترة التي جمعت فيها البيانات، فإن العدد المتوسط للموظفين ا…" at bounding box center [418, 127] width 8 height 8
radio input "true"
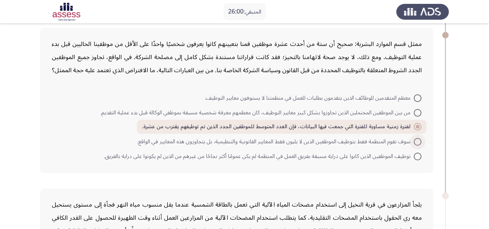
click at [416, 146] on span at bounding box center [418, 142] width 8 height 8
click at [416, 146] on input "سوف تقوم المنظمة فقط بتوظيف الموظفين الذين لا يلبون فقط المعايير القانونية والت…" at bounding box center [418, 142] width 8 height 8
radio input "true"
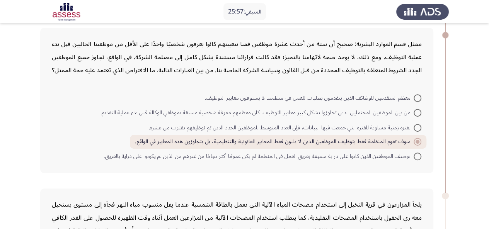
click at [417, 160] on span at bounding box center [418, 157] width 8 height 8
click at [417, 160] on input "توظيف الموظفين الذين كانوا على دراية مسبقة بفريق العمل في المنظمة لم يكن عمومًا…" at bounding box center [418, 157] width 8 height 8
radio input "true"
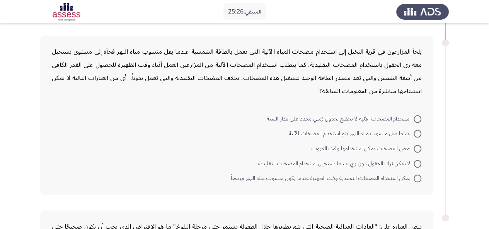
scroll to position [349, 0]
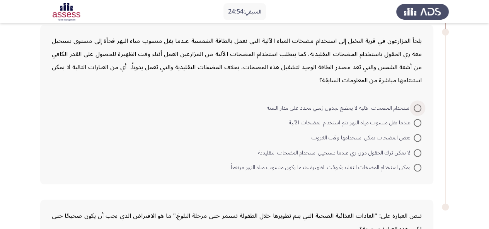
click at [415, 112] on span at bounding box center [418, 108] width 8 height 8
click at [415, 112] on input "استخدام المضخات الآلية لا يخضع لجدول زمني محدد على مدار السنة" at bounding box center [418, 108] width 8 height 8
radio input "true"
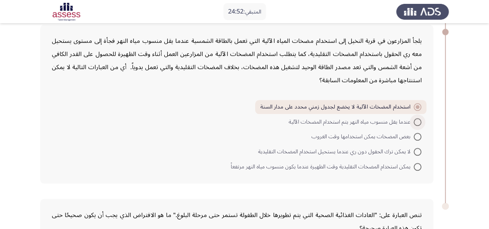
click at [420, 126] on span at bounding box center [418, 122] width 8 height 8
click at [420, 126] on input "عندما يقل منسوب مياه النهر يتم استخدام المضخات الآلية" at bounding box center [418, 122] width 8 height 8
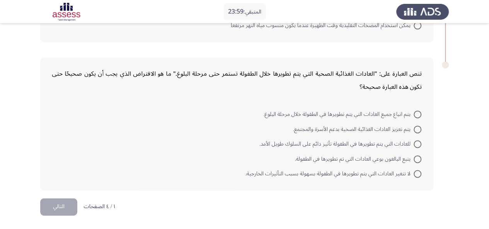
scroll to position [501, 0]
click at [415, 116] on span at bounding box center [418, 115] width 8 height 8
click at [415, 116] on input "يتم اتباع جميع العادات التي يتم تطويرها في الطفولة خلال مرحلة البلوغ." at bounding box center [418, 115] width 8 height 8
radio input "true"
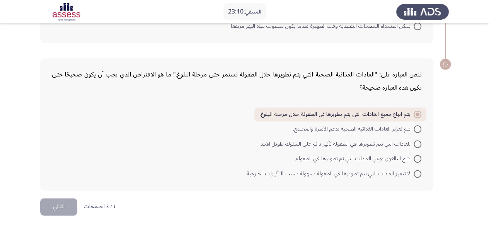
scroll to position [500, 0]
click at [417, 146] on span at bounding box center [418, 144] width 8 height 8
click at [417, 146] on input "للعادات التي يتم تطويرها في الطفولة تأثير دائم على السلوك طويل الأمد." at bounding box center [418, 144] width 8 height 8
radio input "true"
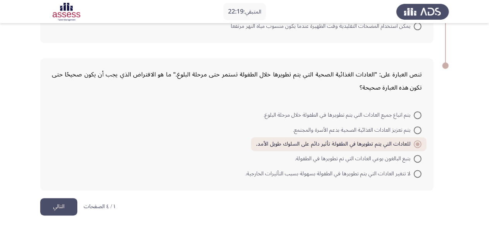
click at [57, 209] on button "التالي" at bounding box center [58, 206] width 37 height 17
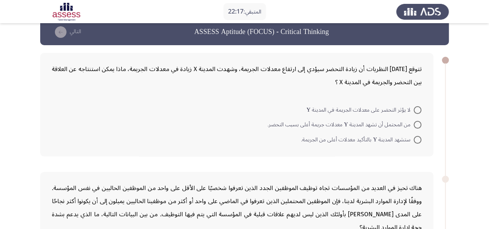
scroll to position [0, 0]
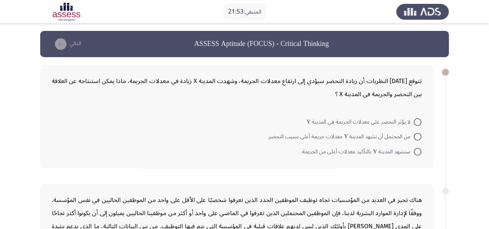
click at [415, 138] on span at bounding box center [418, 137] width 8 height 8
click at [415, 138] on input "من المحتمل أن تشهد المدينة Y معدلات جريمة أعلى بسبب التحضر." at bounding box center [418, 137] width 8 height 8
radio input "true"
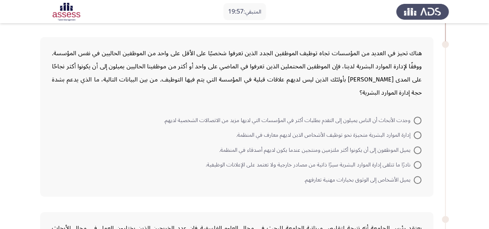
scroll to position [147, 0]
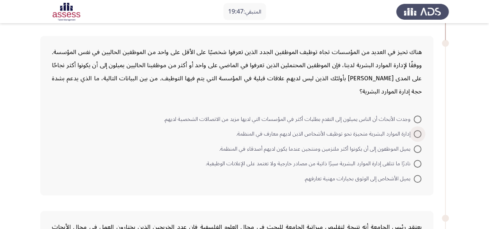
click at [417, 132] on span at bounding box center [418, 134] width 8 height 8
click at [417, 132] on input "إدارة الموارد البشرية متحيزة نحو توظيف الأشخاص الذين لديهم معارف في المنظمة." at bounding box center [418, 134] width 8 height 8
radio input "true"
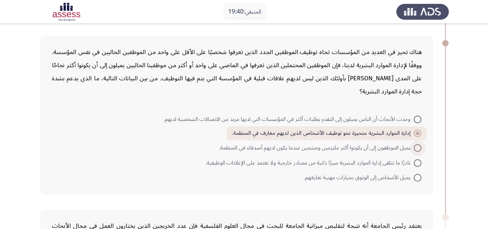
click at [417, 149] on span at bounding box center [418, 148] width 8 height 8
click at [417, 149] on input "يميل الموظفون إلى أن يكونوا أكثر ملتزمين ومنتجين عندما يكون لديهم أصدقاء في الم…" at bounding box center [418, 148] width 8 height 8
radio input "true"
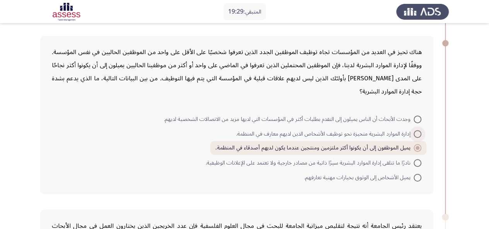
click at [415, 133] on span at bounding box center [418, 134] width 8 height 8
click at [415, 133] on input "إدارة الموارد البشرية متحيزة نحو توظيف الأشخاص الذين لديهم معارف في المنظمة." at bounding box center [418, 134] width 8 height 8
radio input "true"
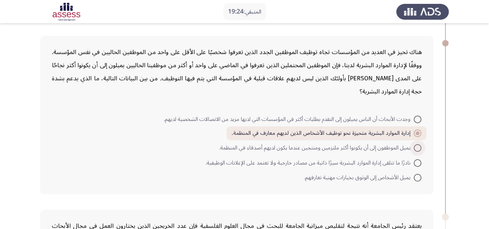
click at [417, 147] on span at bounding box center [418, 148] width 8 height 8
click at [417, 147] on input "يميل الموظفون إلى أن يكونوا أكثر ملتزمين ومنتجين عندما يكون لديهم أصدقاء في الم…" at bounding box center [418, 148] width 8 height 8
radio input "true"
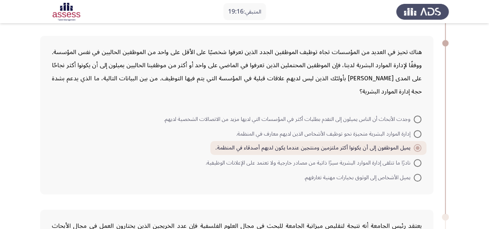
click at [312, 102] on div "هناك تحيز في العديد من المؤسسات تجاه توظيف الموظفين الجدد الذين تعرفوا شخصيًا ع…" at bounding box center [236, 115] width 393 height 158
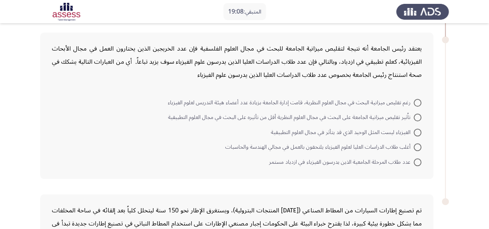
scroll to position [325, 0]
click at [230, 48] on div "يعتقد رئيس الجامعة أنه نتيجة لتقليص ميزانية الجامعة للبحث في مجال العلوم الفلسف…" at bounding box center [237, 61] width 370 height 39
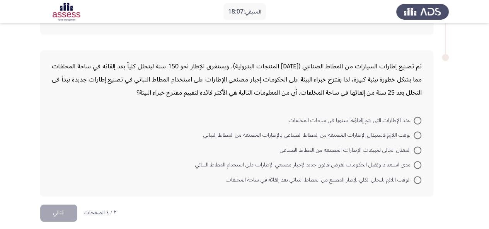
scroll to position [470, 0]
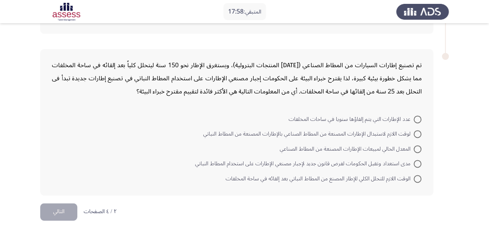
click at [415, 117] on span at bounding box center [418, 120] width 8 height 8
click at [415, 117] on input "عدد الإطارات التي يتم إلقاؤها سنويا في ساحات المخلفات" at bounding box center [418, 120] width 8 height 8
radio input "true"
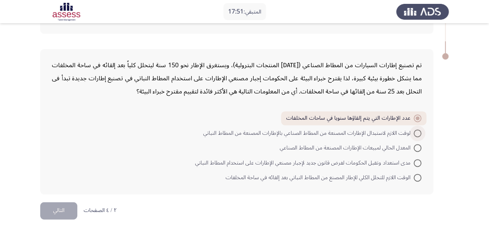
click at [420, 133] on span at bounding box center [418, 133] width 8 height 8
click at [420, 133] on input "لوقت اللازم لاستبدال الإطارات المصنعة من المطاط الصناعي بالإطارات المصنعة من ال…" at bounding box center [418, 133] width 8 height 8
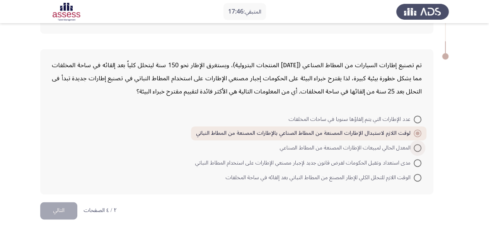
click at [420, 147] on span at bounding box center [418, 148] width 8 height 8
click at [420, 147] on input "المعدل الحالي لمبيعات الإطارات المصنعة من المطاط الصناعي" at bounding box center [418, 148] width 8 height 8
radio input "true"
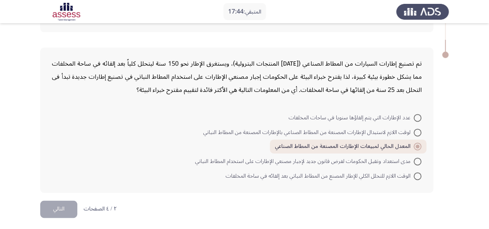
scroll to position [472, 0]
click at [417, 161] on span at bounding box center [418, 161] width 8 height 8
click at [417, 161] on input "مدى استعداد وتقبل الحكومات لفرض قانون جديد لإجبار مصنعي الإطارات على استخدام ال…" at bounding box center [418, 161] width 8 height 8
radio input "true"
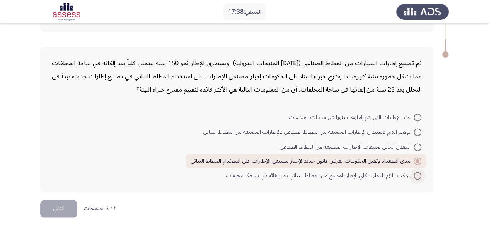
click at [416, 173] on span at bounding box center [418, 176] width 8 height 8
click at [416, 173] on input "الوقت اللازم للتحلل الكلي للإطار المصنع من المطاط النباتي بعد إلقائه في ساحة ال…" at bounding box center [418, 176] width 8 height 8
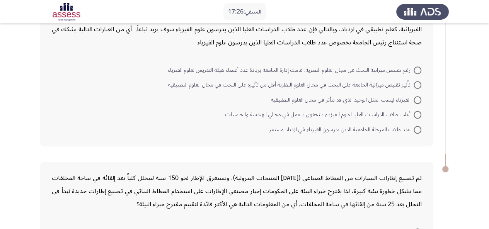
scroll to position [334, 0]
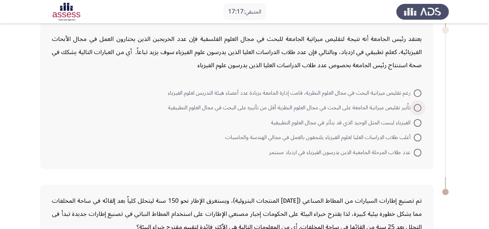
click at [415, 106] on span at bounding box center [418, 108] width 8 height 8
click at [415, 106] on input "تاُثير تقليص ميزانية الجامعة على البحث في مجال العلوم النظرية أقل من تأثيره على…" at bounding box center [418, 108] width 8 height 8
radio input "true"
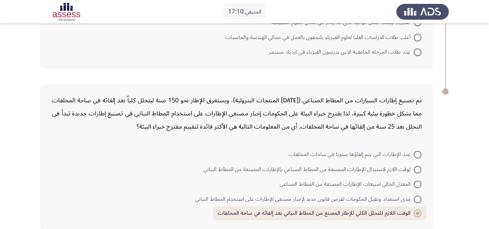
scroll to position [471, 0]
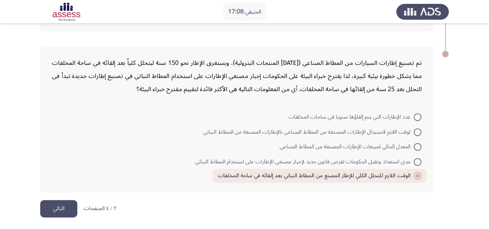
click at [63, 208] on button "التالي" at bounding box center [58, 208] width 37 height 17
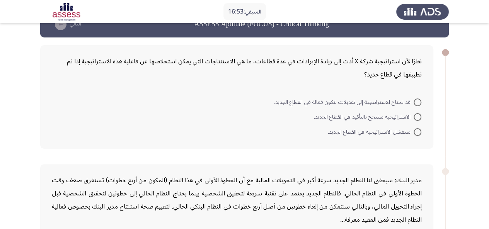
scroll to position [19, 0]
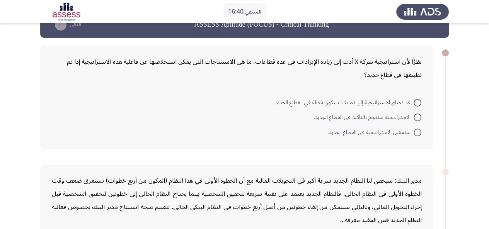
drag, startPoint x: 416, startPoint y: 61, endPoint x: 347, endPoint y: 67, distance: 68.7
click at [347, 68] on div "نظرًا لأن استراتيجية شركة X أدت إلى زيادة الإيرادات في عدة قطاعات، ما هي الاستن…" at bounding box center [237, 68] width 370 height 26
click at [348, 62] on div "نظرًا لأن استراتيجية شركة X أدت إلى زيادة الإيرادات في عدة قطاعات، ما هي الاستن…" at bounding box center [237, 68] width 370 height 26
click at [415, 104] on span at bounding box center [418, 103] width 8 height 8
click at [415, 104] on input "قد تحتاج الاستراتيجية إلى تعديلات لتكون فعالة في القطاع الجديد." at bounding box center [418, 103] width 8 height 8
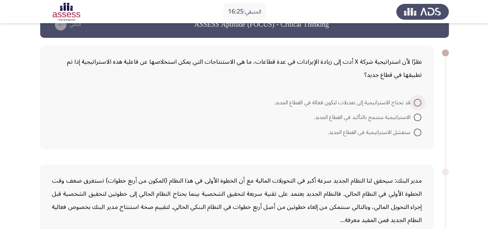
radio input "true"
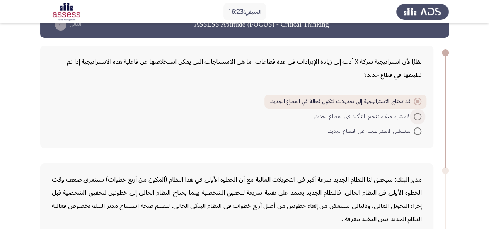
click at [418, 116] on span at bounding box center [418, 117] width 8 height 8
click at [418, 116] on input "الاستراتيجية ستنجح بالتأكيد في القطاع الجديد." at bounding box center [418, 117] width 8 height 8
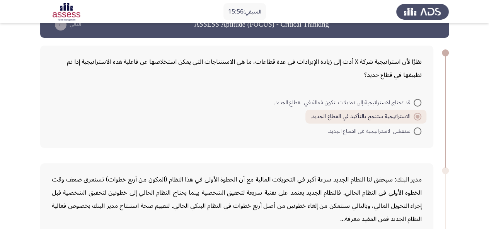
scroll to position [0, 0]
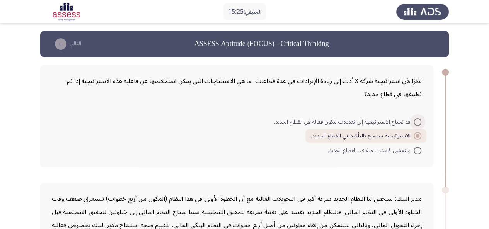
click at [415, 121] on span at bounding box center [418, 122] width 8 height 8
click at [415, 121] on input "قد تحتاج الاستراتيجية إلى تعديلات لتكون فعالة في القطاع الجديد." at bounding box center [418, 122] width 8 height 8
radio input "true"
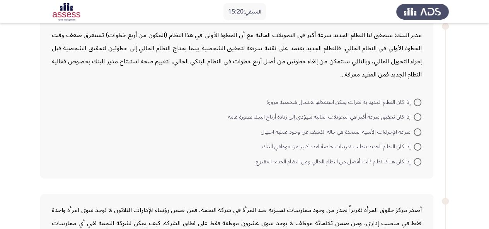
scroll to position [163, 0]
click at [365, 35] on div "مدير البنك: سيحقق لنا النظام الجديد سرعة أكبر في التحويلات المالية مع أن الخطوة…" at bounding box center [237, 55] width 370 height 53
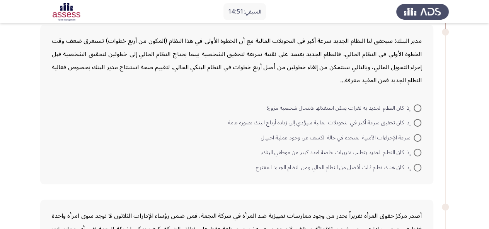
scroll to position [158, 0]
click at [420, 109] on span at bounding box center [418, 109] width 8 height 8
click at [420, 109] on input "إذا كان النظام الجديد به ثغرات يمكن استغلالها لانتحال شخصية مزورة" at bounding box center [418, 109] width 8 height 8
radio input "true"
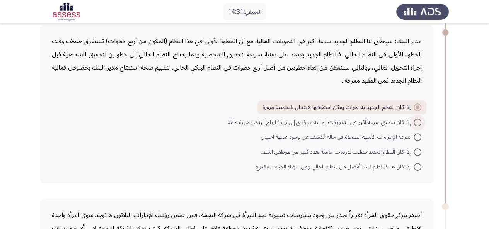
click at [421, 119] on span at bounding box center [418, 123] width 8 height 8
click at [421, 119] on input "إذا كان تحقيق سرعة أكبر في التحويلات المالية سيؤدي إلى زيادة أرباح البنك بصورة …" at bounding box center [418, 123] width 8 height 8
radio input "true"
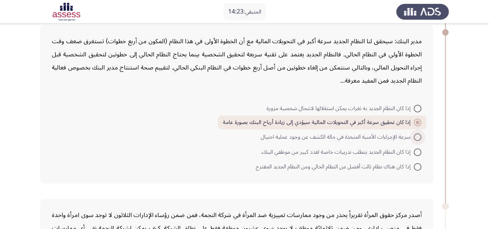
click at [418, 137] on span at bounding box center [418, 137] width 8 height 8
click at [418, 137] on input "سرعة الإجراءات الأمنية المتخذة في حالة الكشف عن وجود عملية احتيال" at bounding box center [418, 137] width 8 height 8
radio input "true"
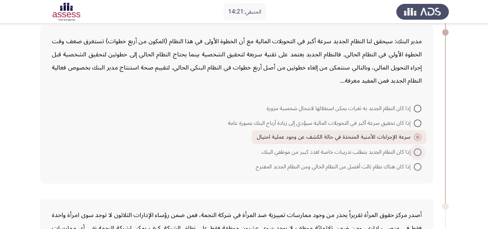
click at [420, 152] on span at bounding box center [418, 152] width 8 height 8
click at [420, 152] on input "إذا كان النظام الجديد يتطلب تدريبات خاصة لعدد كبير من موظفي البنك." at bounding box center [418, 152] width 8 height 8
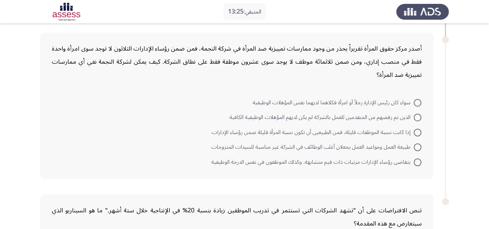
scroll to position [322, 0]
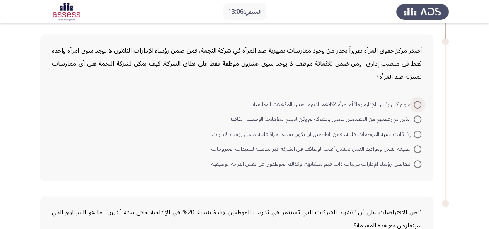
click at [417, 102] on span at bounding box center [418, 105] width 8 height 8
click at [417, 102] on input "سواء كان رئيس الإدارة رجلاً أو امرأة فكلاهما لديهما نفس المؤهلات الوظيفية" at bounding box center [418, 105] width 8 height 8
radio input "true"
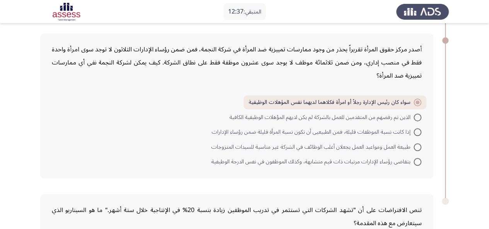
scroll to position [323, 0]
click at [417, 161] on span at bounding box center [418, 162] width 8 height 8
click at [417, 161] on input "يتقاضى رؤساء الإدارات مرتبات ذات قيم متشابهة، وكذلك الموظفون في نفس الدرجة الوظ…" at bounding box center [418, 162] width 8 height 8
radio input "true"
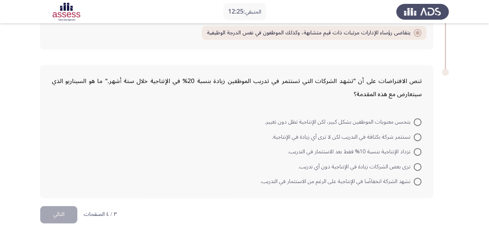
scroll to position [458, 0]
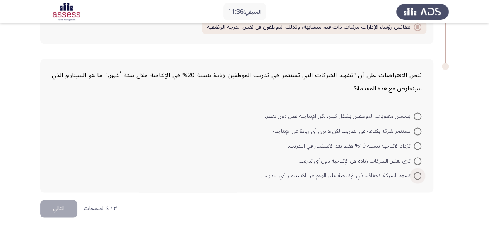
click at [417, 174] on span at bounding box center [418, 176] width 8 height 8
click at [417, 174] on input "تشهد الشركة انخفاضًا في الإنتاجية على الرغم من الاستثمار في التدريب." at bounding box center [418, 176] width 8 height 8
radio input "true"
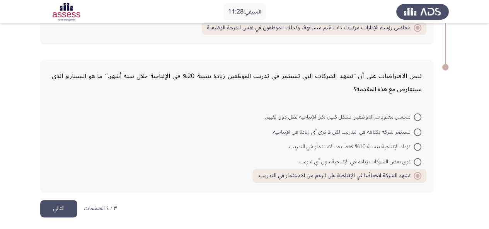
click at [48, 211] on button "التالي" at bounding box center [58, 208] width 37 height 17
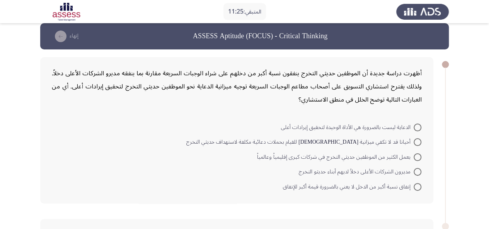
scroll to position [0, 0]
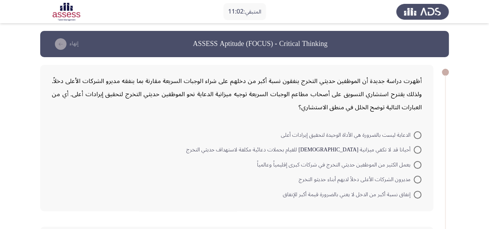
click at [416, 150] on span at bounding box center [418, 150] width 8 height 8
click at [416, 150] on input "أحيانا قد لا تكفي ميزانية [DEMOGRAPHIC_DATA] للقيام بحملات دعائية مكلفة لاستهدا…" at bounding box center [418, 150] width 8 height 8
radio input "true"
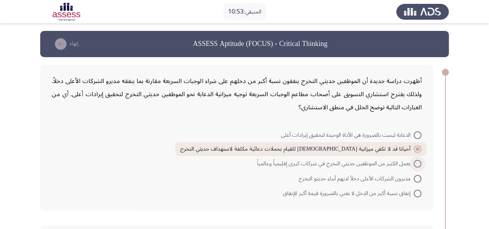
click at [418, 162] on span at bounding box center [418, 164] width 8 height 8
click at [418, 162] on input "يعمل الكثير من الموظفين حديثي التخرج في شركات كبرى إقليمياً وعالمياً" at bounding box center [418, 164] width 8 height 8
radio input "true"
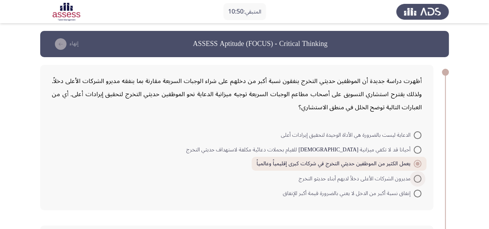
click at [418, 179] on span at bounding box center [418, 179] width 8 height 8
click at [418, 179] on input "مديرون الشركات الأعلى دخلاً لديهم أبناء حديثو التخرج" at bounding box center [418, 179] width 8 height 8
radio input "true"
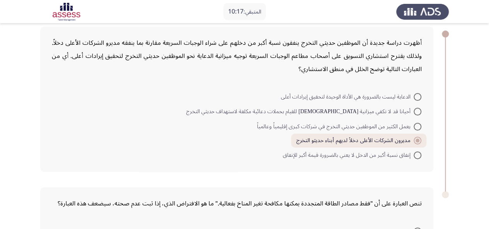
scroll to position [41, 0]
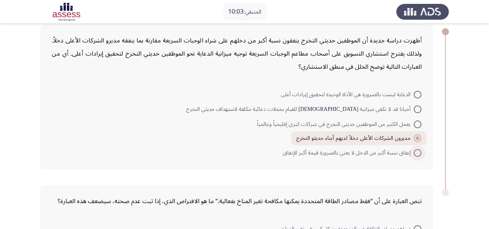
click at [413, 155] on span "إنفاق نسبة أكبر من الدخل لا يعني بالضرورة قيمة أكبر للإنفاق" at bounding box center [348, 152] width 131 height 9
click at [414, 155] on input "إنفاق نسبة أكبر من الدخل لا يعني بالضرورة قيمة أكبر للإنفاق" at bounding box center [418, 153] width 8 height 8
radio input "true"
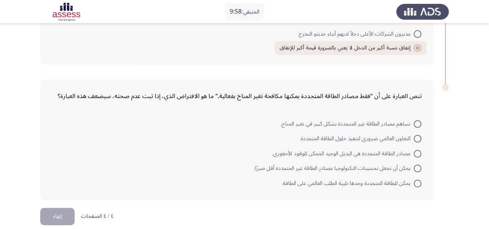
scroll to position [154, 0]
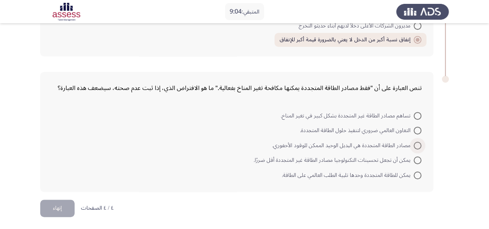
click at [418, 142] on span at bounding box center [418, 146] width 8 height 8
click at [418, 142] on input "مصادر الطاقة المتجددة هي البديل الوحيد الممكن للوقود الأحفوري." at bounding box center [418, 146] width 8 height 8
radio input "true"
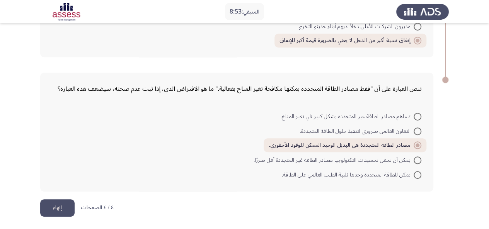
click at [56, 204] on button "إنهاء" at bounding box center [57, 207] width 34 height 17
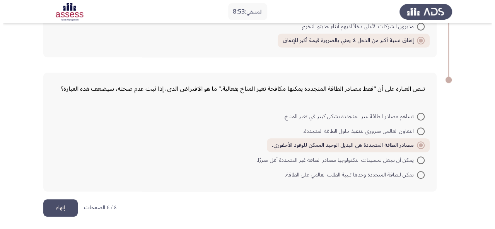
scroll to position [0, 0]
